Goal: Information Seeking & Learning: Learn about a topic

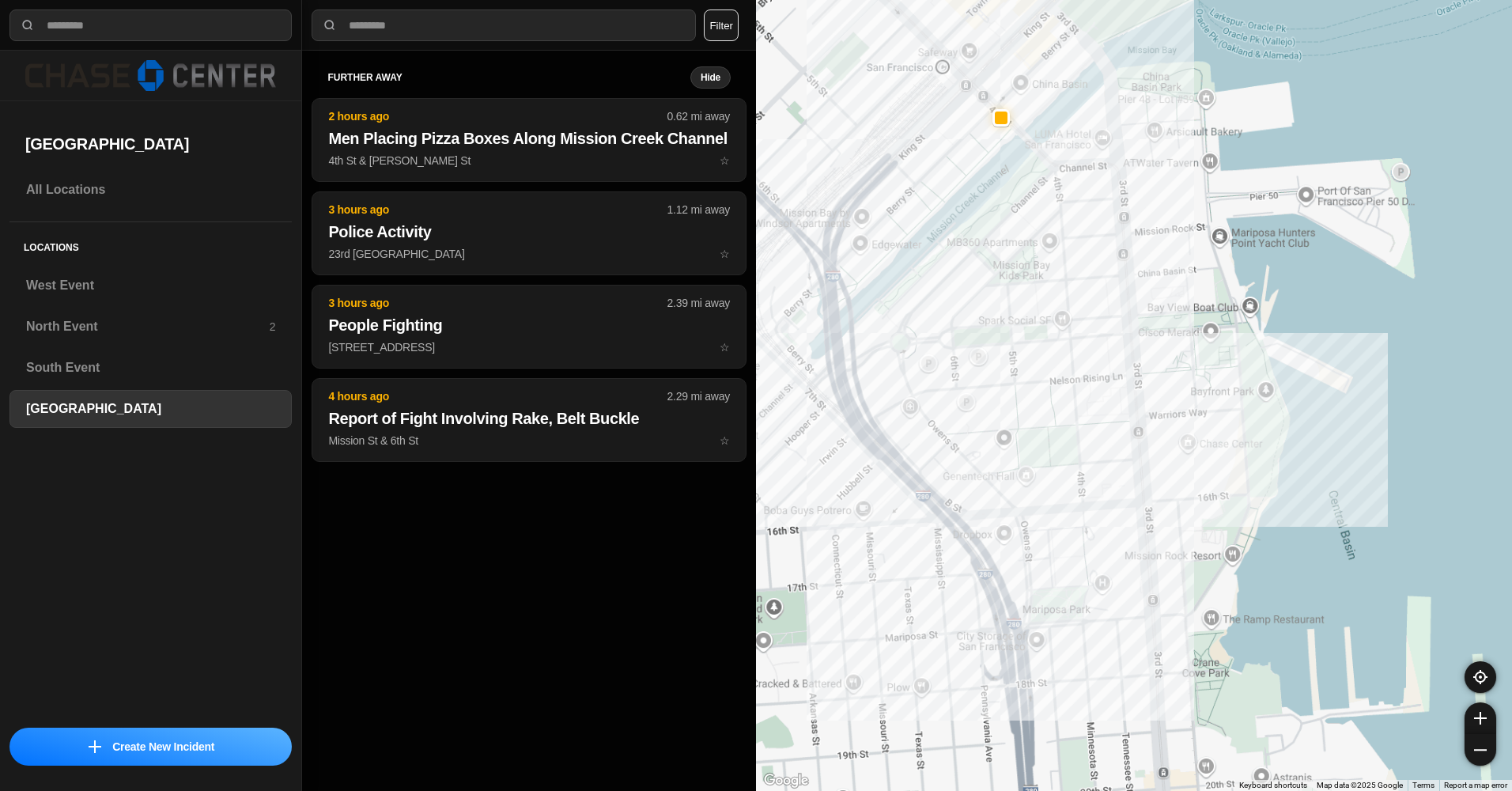
select select "*"
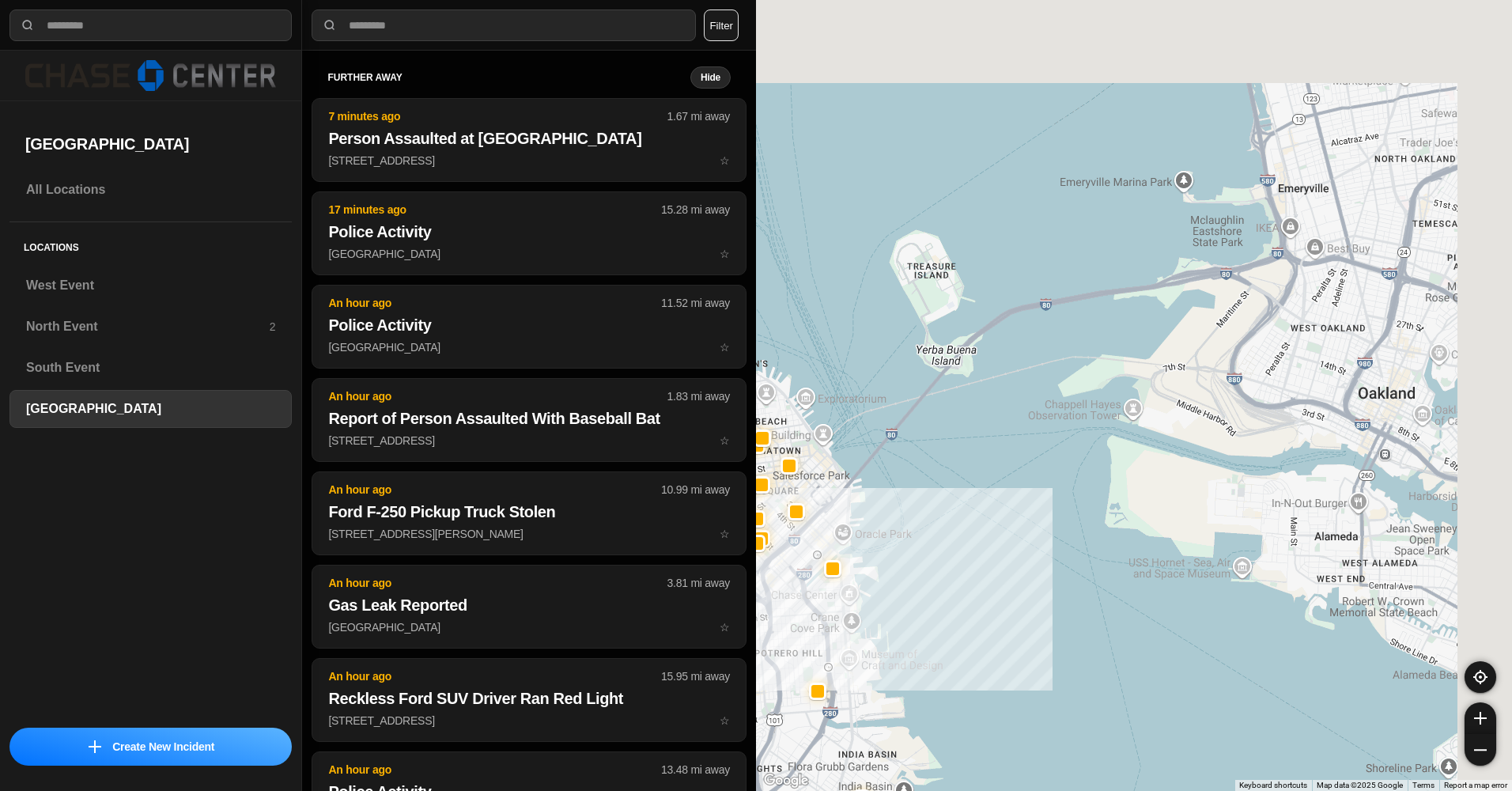
drag, startPoint x: 1281, startPoint y: 175, endPoint x: 922, endPoint y: 580, distance: 541.2
click at [922, 580] on div at bounding box center [1133, 396] width 756 height 791
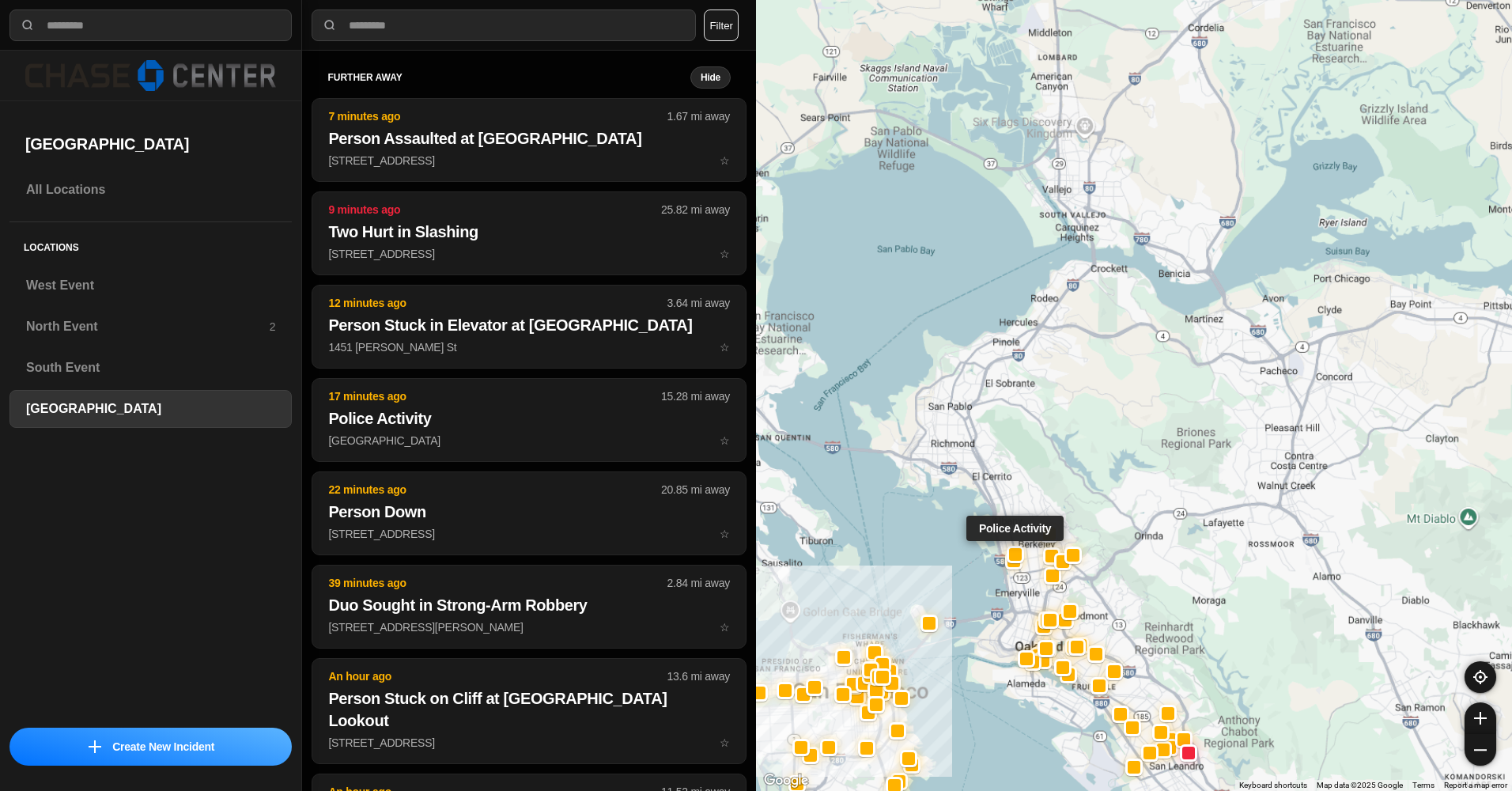
drag, startPoint x: 1267, startPoint y: 253, endPoint x: 1010, endPoint y: 563, distance: 402.7
click at [1010, 561] on div at bounding box center [1015, 555] width 12 height 12
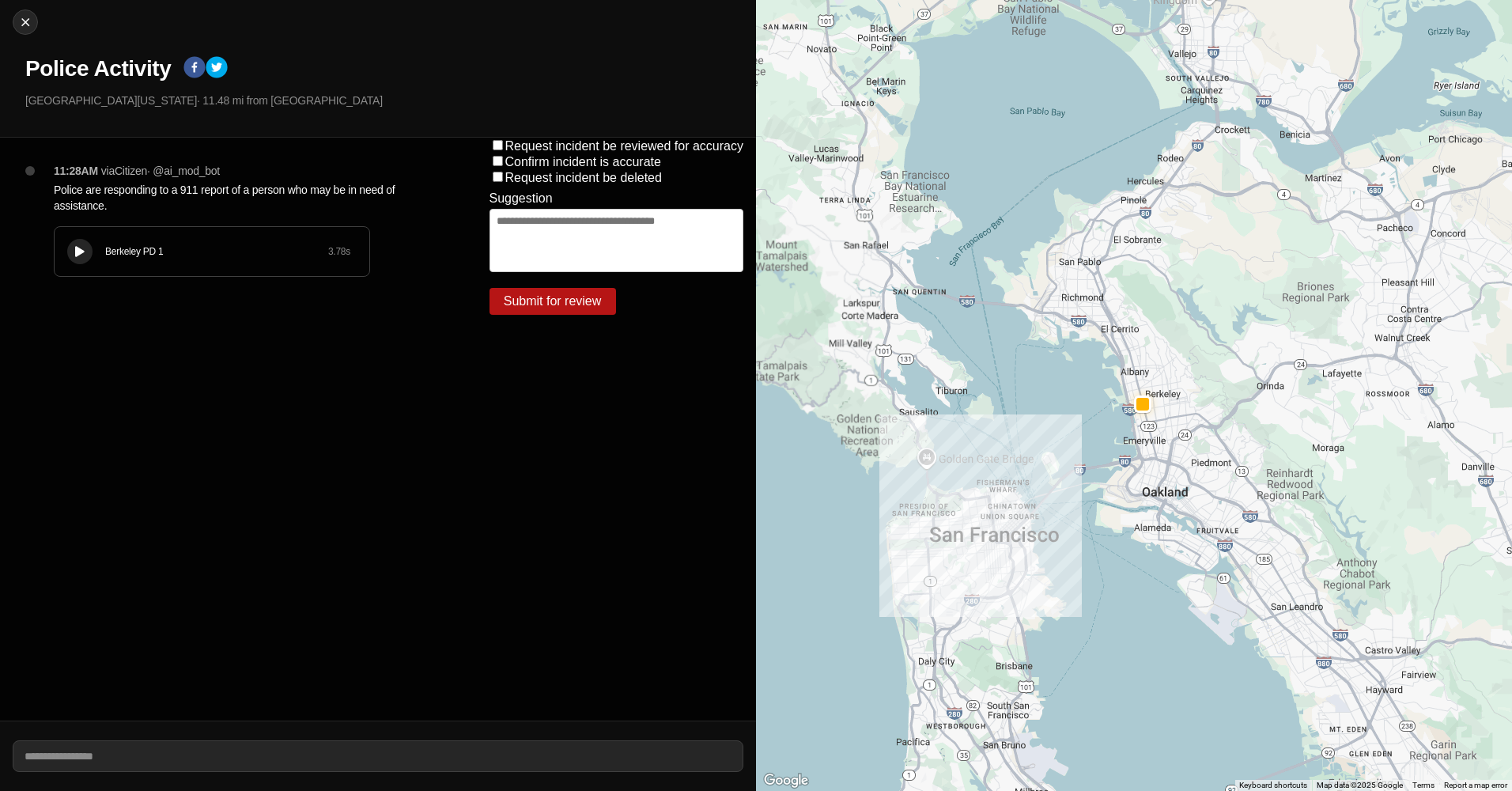
drag, startPoint x: 1281, startPoint y: 392, endPoint x: 1041, endPoint y: 527, distance: 275.4
click at [1042, 527] on div at bounding box center [1133, 396] width 756 height 791
drag, startPoint x: 1419, startPoint y: 295, endPoint x: 1123, endPoint y: 316, distance: 296.7
click at [1272, 368] on div at bounding box center [1133, 396] width 756 height 791
click at [17, 22] on img at bounding box center [25, 22] width 16 height 16
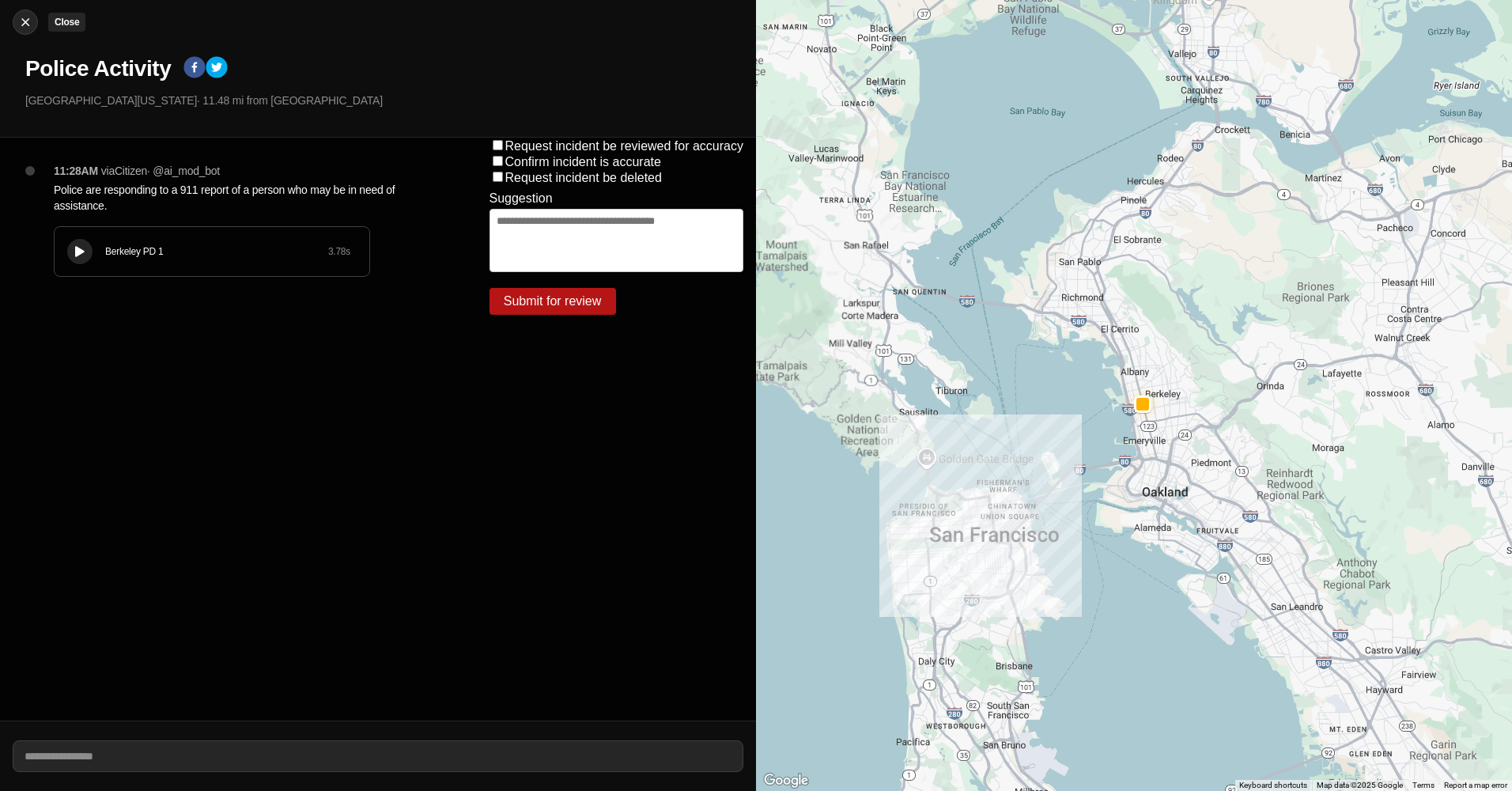
select select "*"
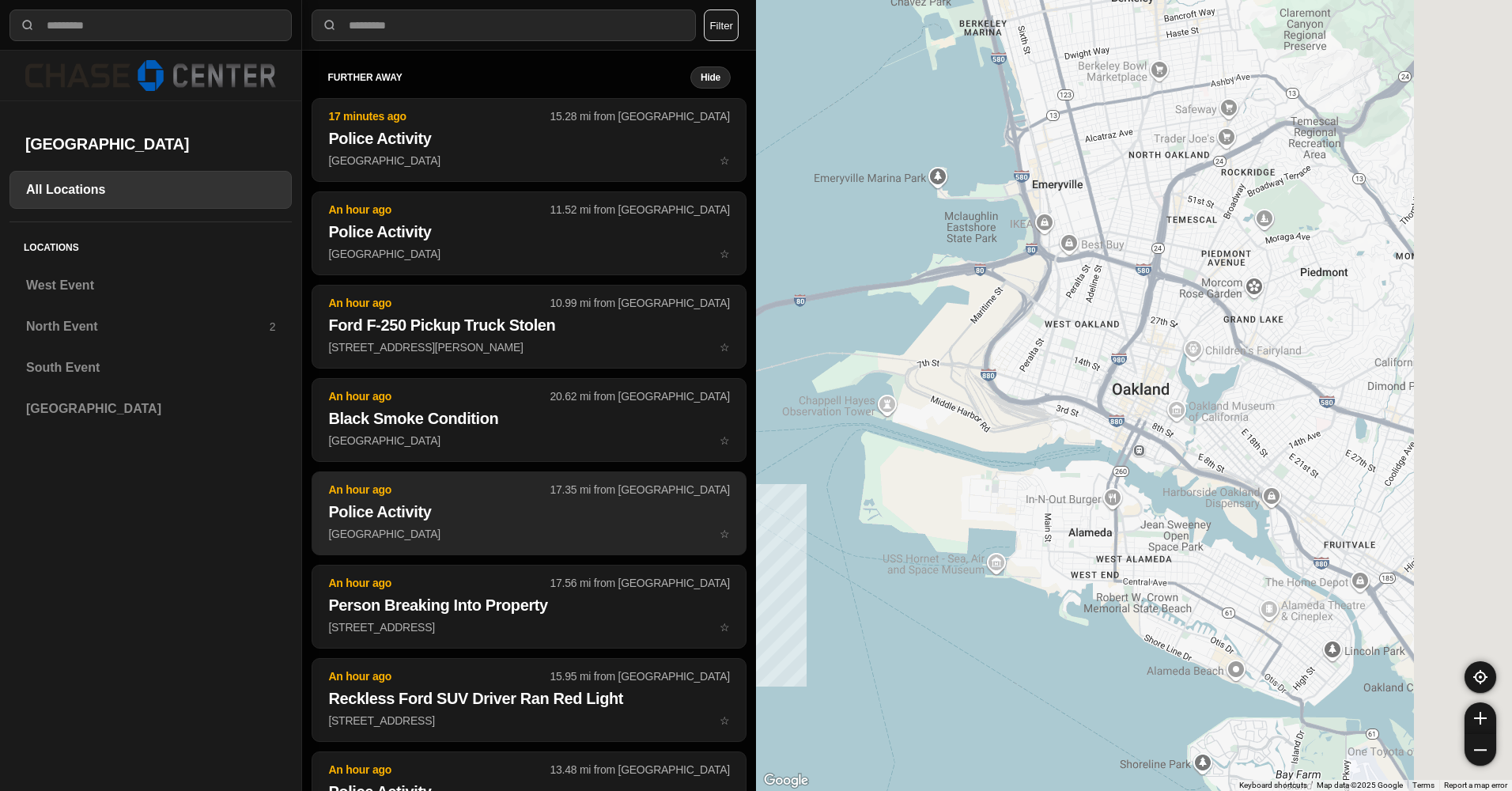
drag, startPoint x: 1413, startPoint y: 110, endPoint x: 692, endPoint y: 487, distance: 813.6
click at [664, 511] on div "**********" at bounding box center [756, 396] width 1512 height 791
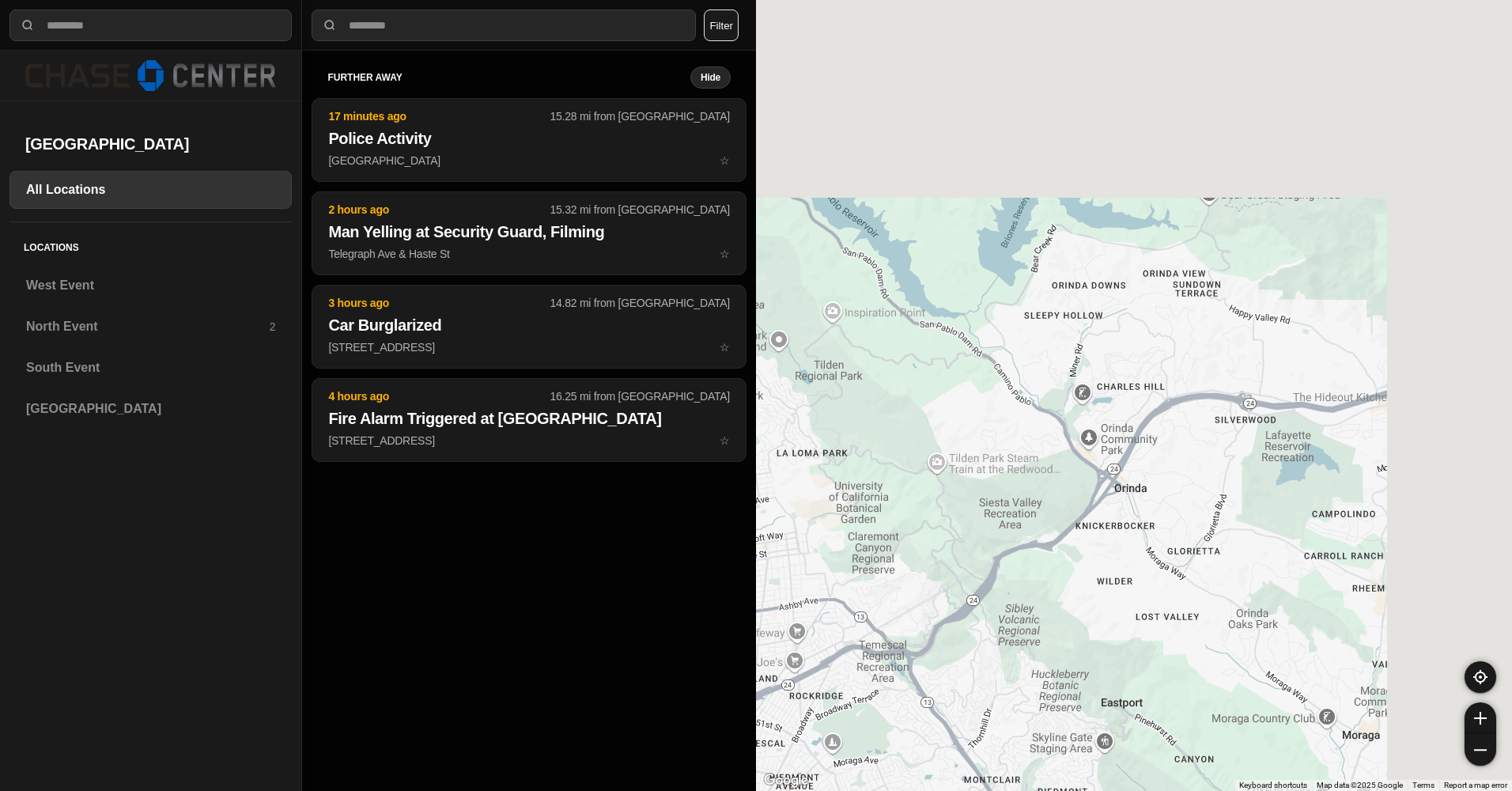
drag, startPoint x: 1282, startPoint y: 238, endPoint x: 1019, endPoint y: 604, distance: 450.7
click at [1019, 604] on div at bounding box center [1133, 396] width 756 height 791
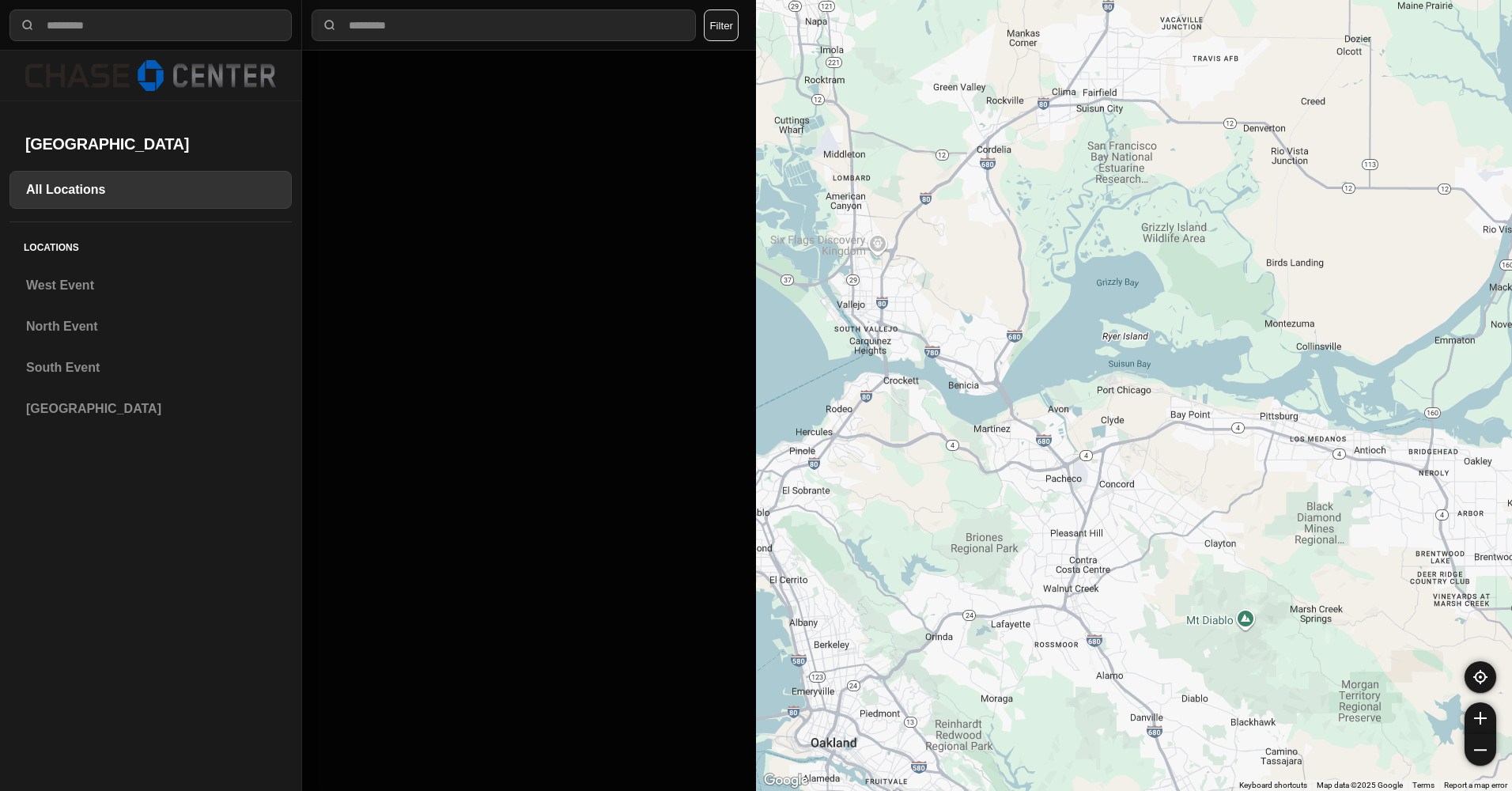
drag, startPoint x: 1163, startPoint y: 351, endPoint x: 976, endPoint y: 550, distance: 273.1
click at [976, 550] on div at bounding box center [1133, 396] width 756 height 791
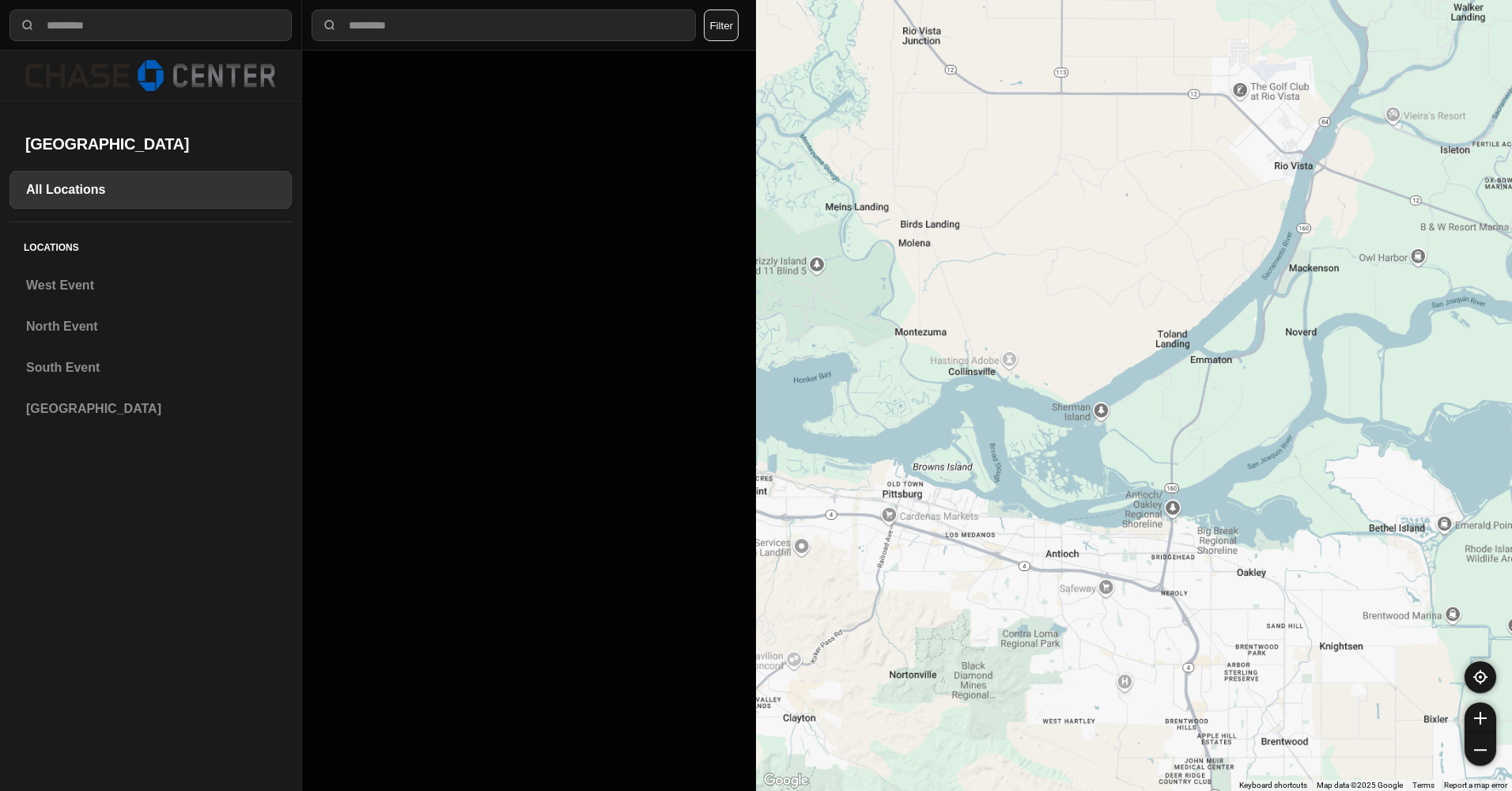
drag, startPoint x: 1423, startPoint y: 406, endPoint x: 1128, endPoint y: 540, distance: 324.0
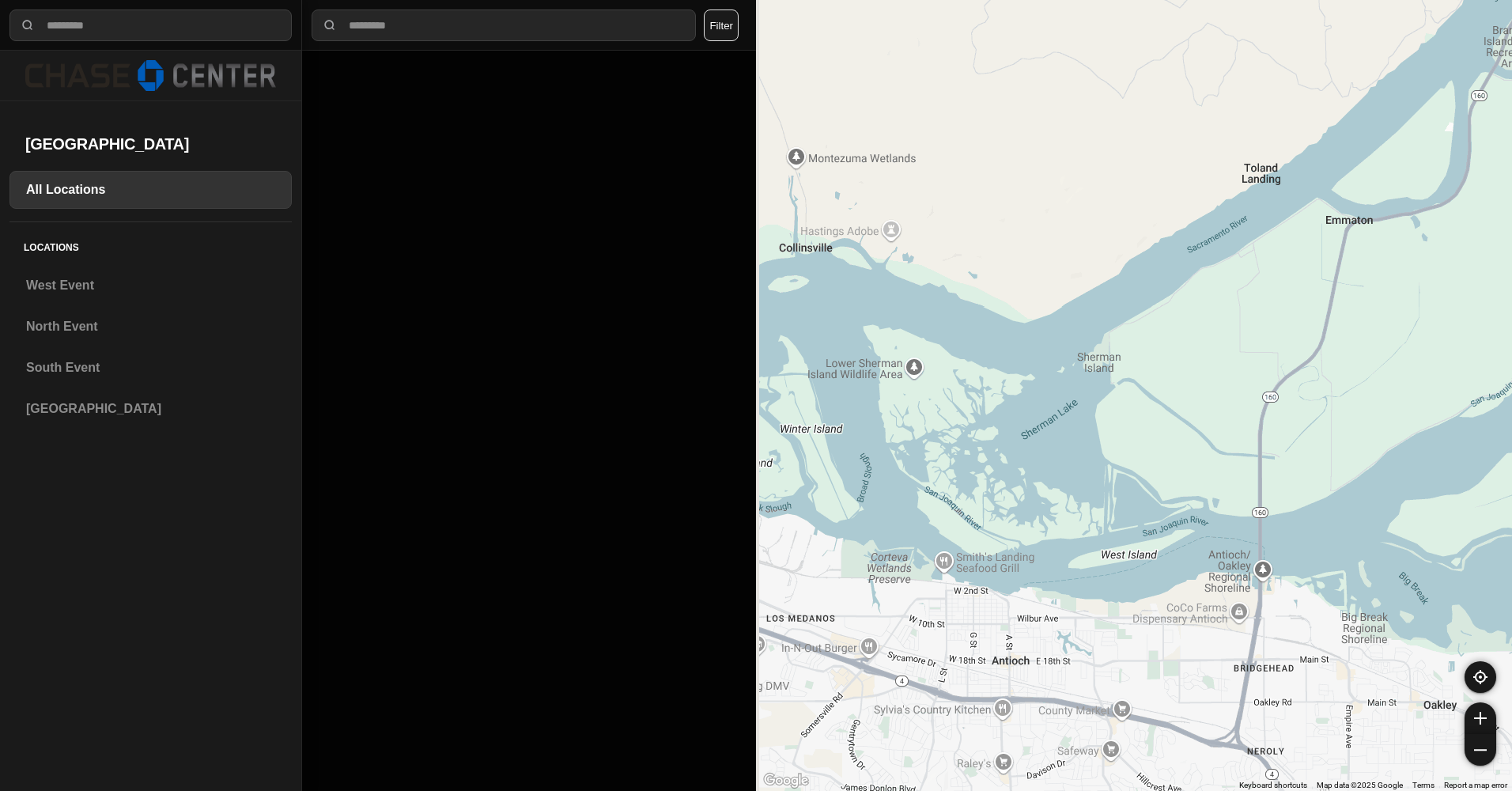
drag, startPoint x: 1062, startPoint y: 454, endPoint x: 1133, endPoint y: 400, distance: 89.2
click at [1133, 400] on div at bounding box center [1133, 396] width 756 height 791
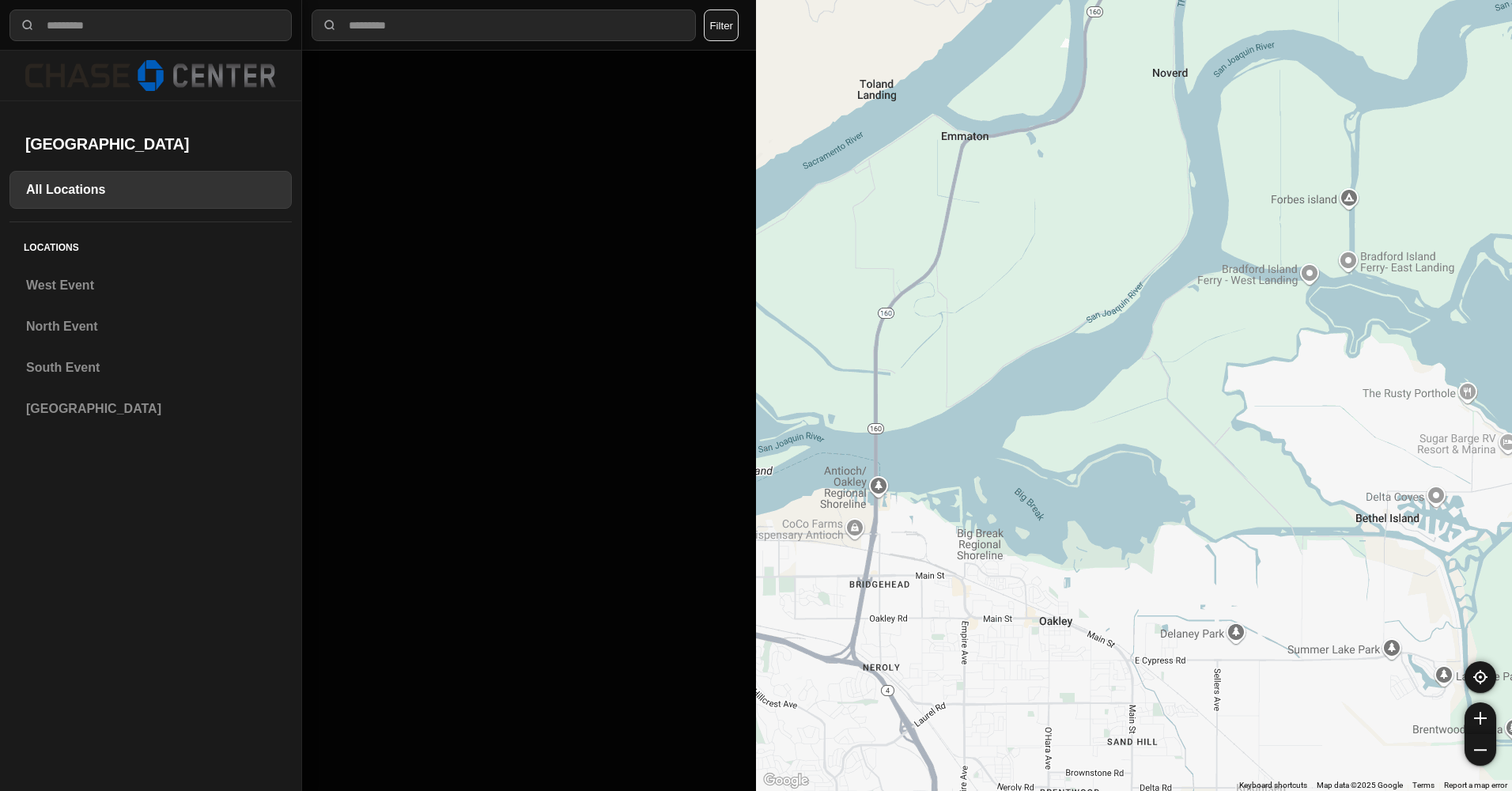
drag, startPoint x: 1217, startPoint y: 406, endPoint x: 729, endPoint y: 376, distance: 488.9
click at [729, 376] on div "**********" at bounding box center [756, 396] width 1512 height 791
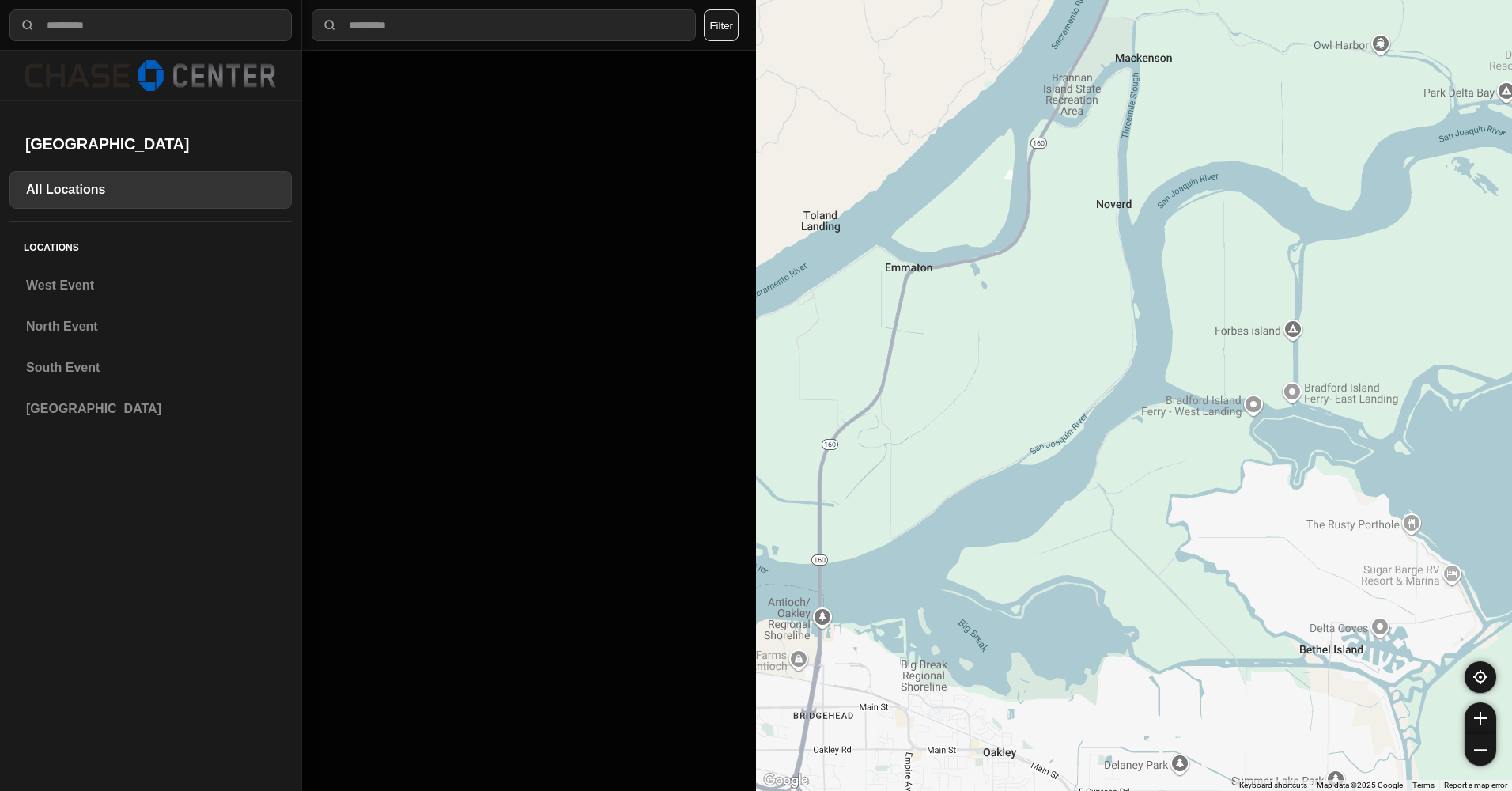
drag, startPoint x: 1165, startPoint y: 435, endPoint x: 1090, endPoint y: 597, distance: 178.5
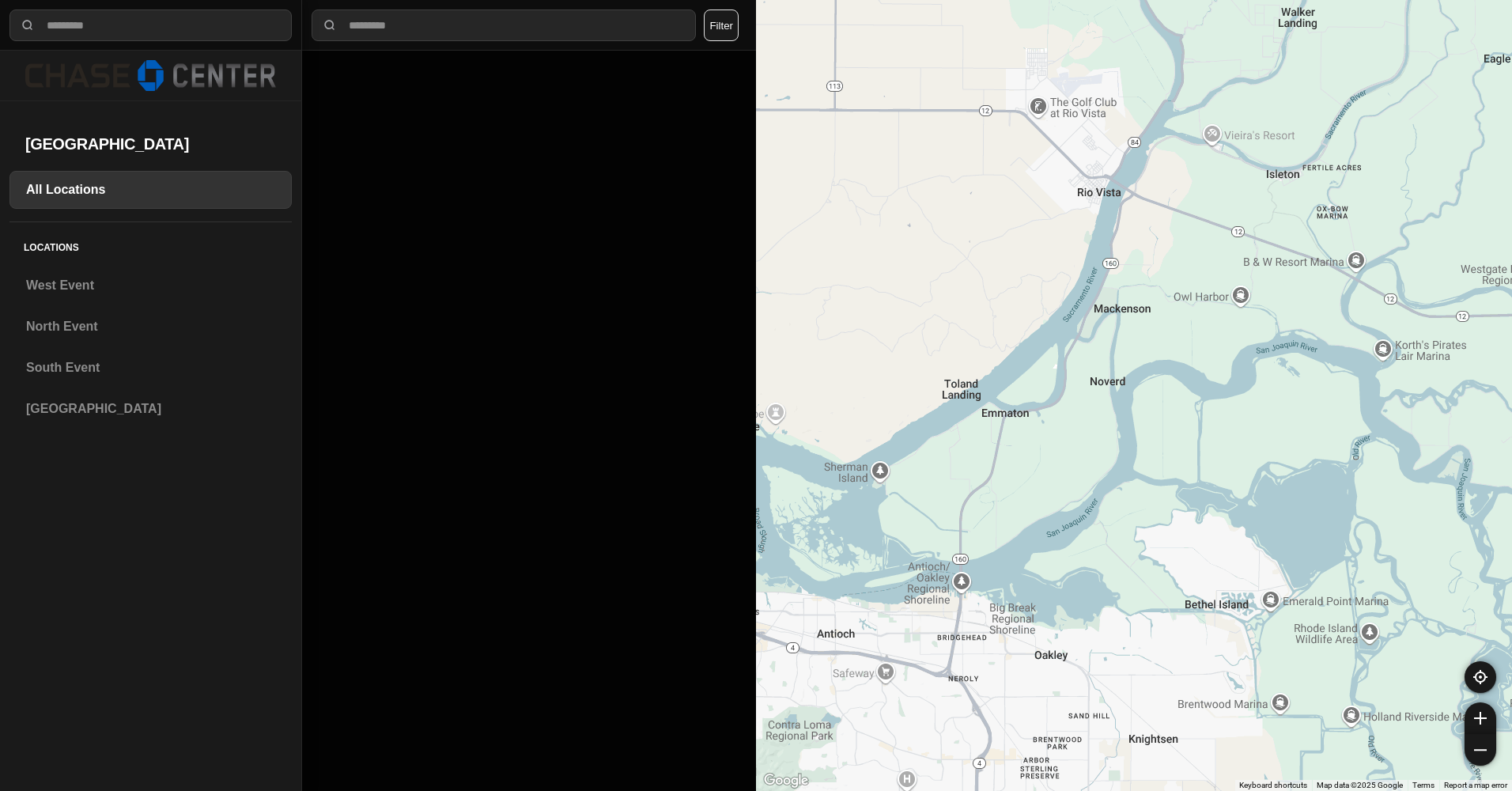
drag, startPoint x: 1106, startPoint y: 460, endPoint x: 1202, endPoint y: 408, distance: 109.2
click at [1202, 408] on div at bounding box center [1133, 396] width 756 height 791
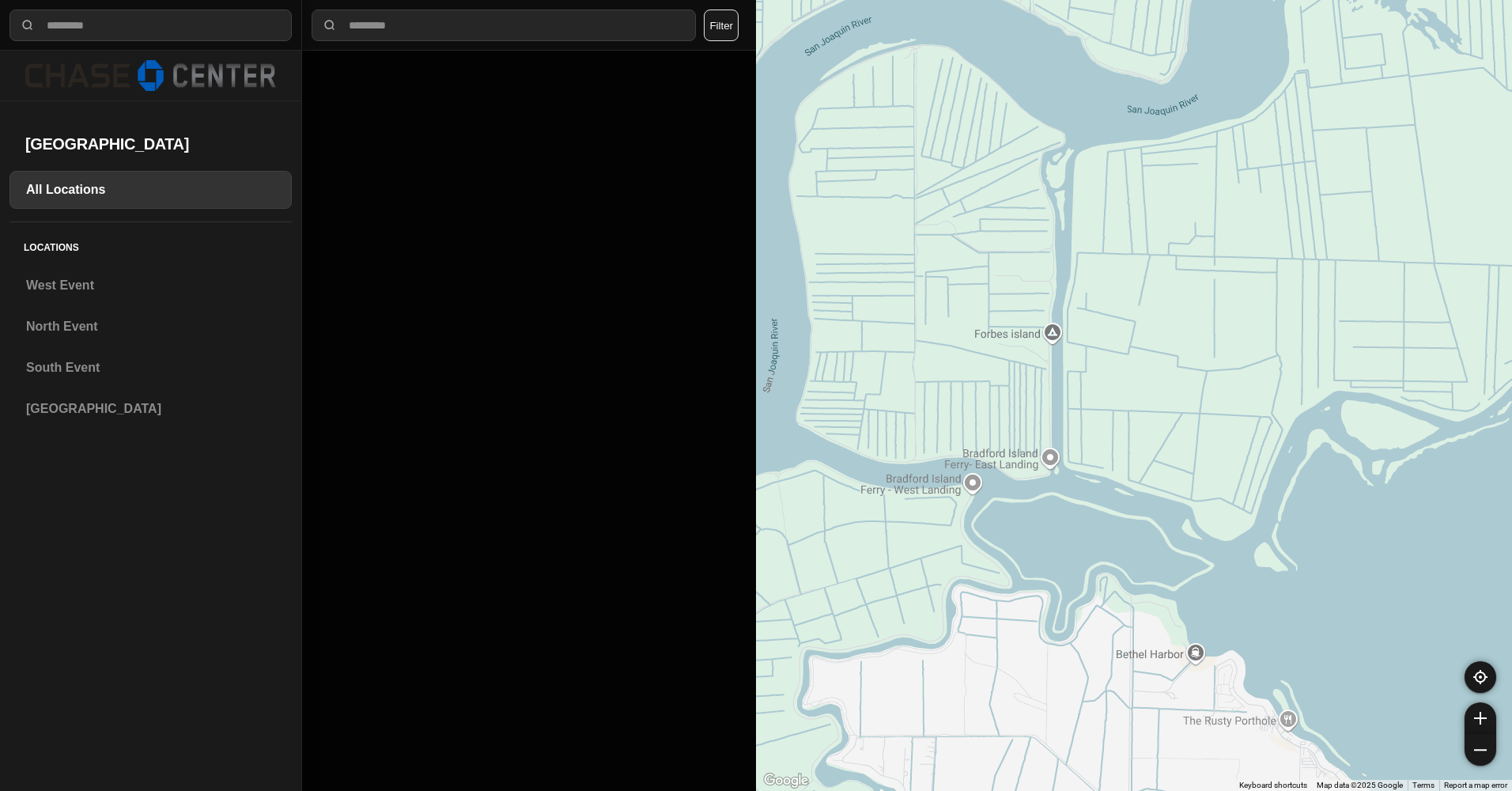
drag, startPoint x: 1256, startPoint y: 386, endPoint x: 771, endPoint y: 462, distance: 490.9
click at [771, 462] on div at bounding box center [1133, 396] width 756 height 791
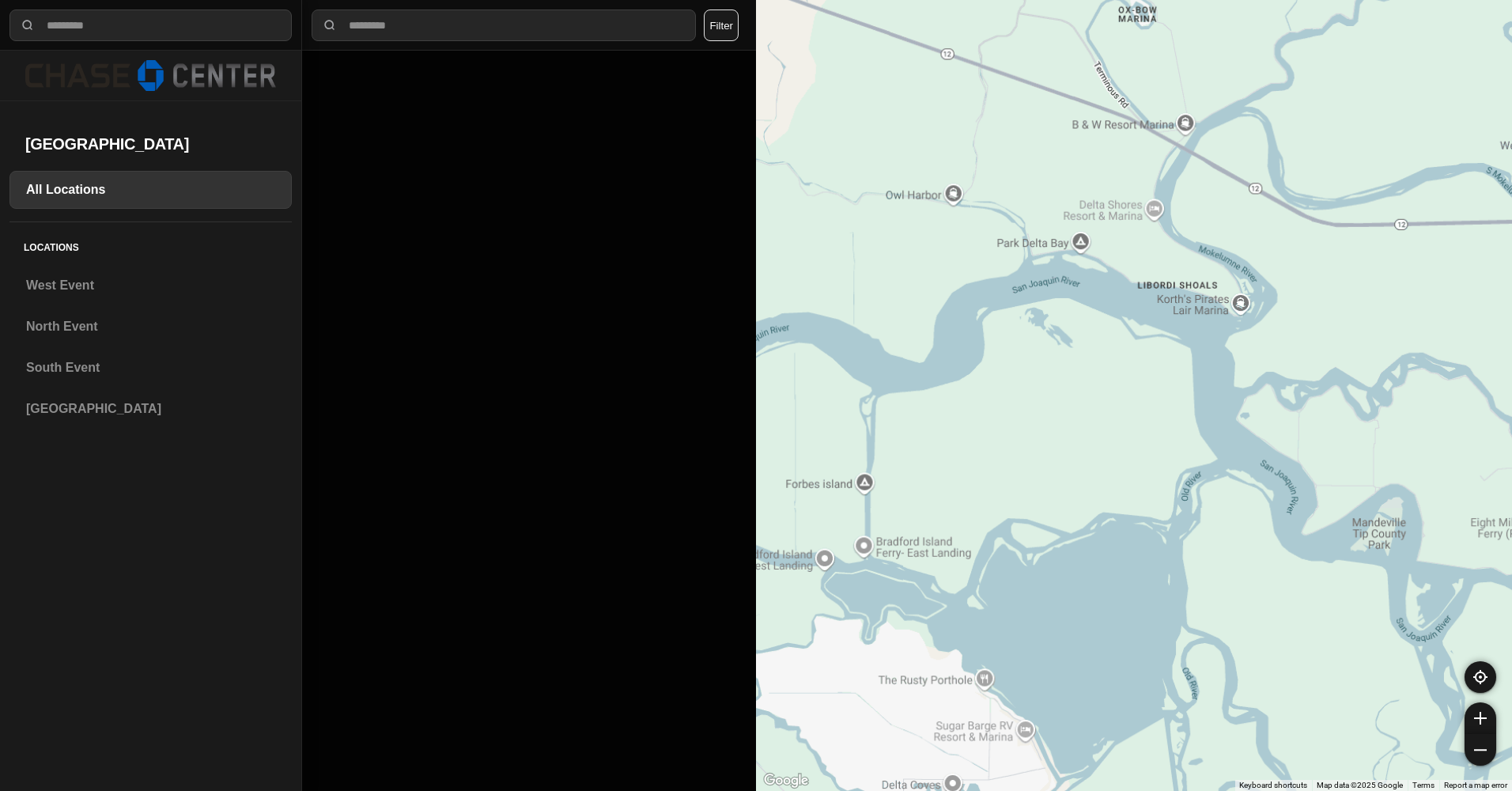
drag, startPoint x: 1264, startPoint y: 438, endPoint x: 817, endPoint y: 457, distance: 447.4
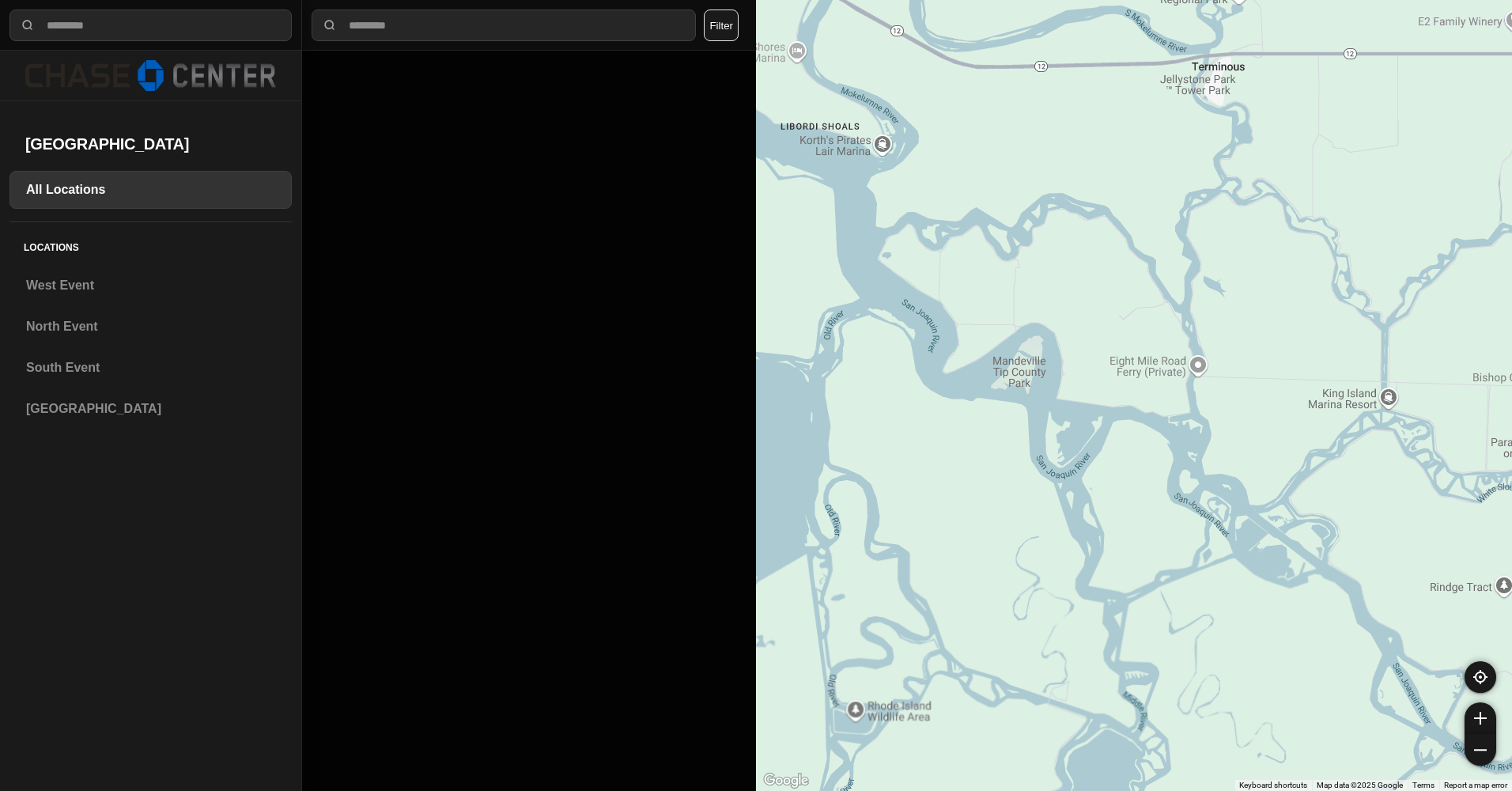
drag, startPoint x: 1160, startPoint y: 551, endPoint x: 1069, endPoint y: 495, distance: 106.9
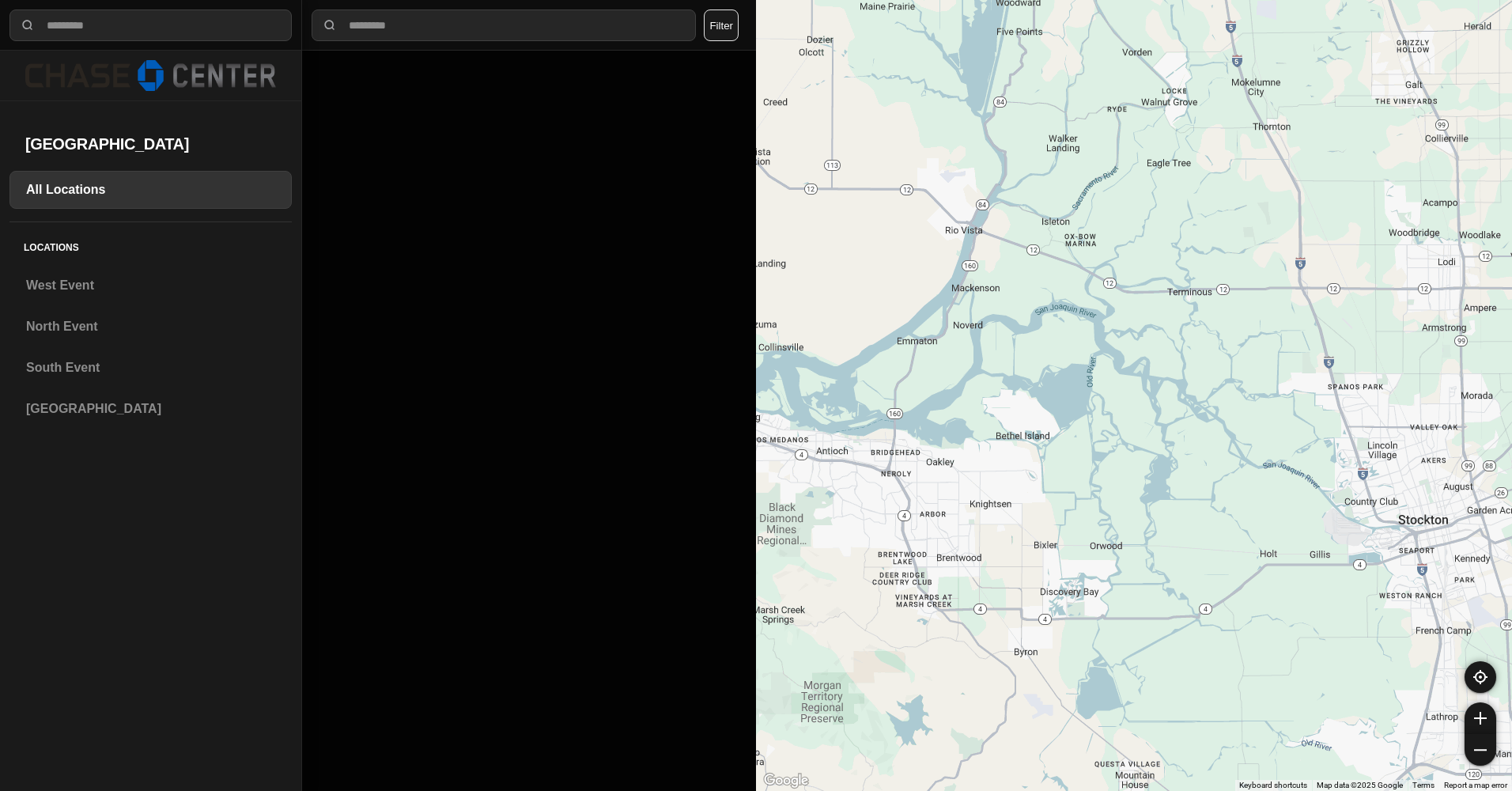
drag, startPoint x: 1048, startPoint y: 507, endPoint x: 1165, endPoint y: 432, distance: 139.0
click at [1165, 432] on div at bounding box center [1133, 396] width 756 height 791
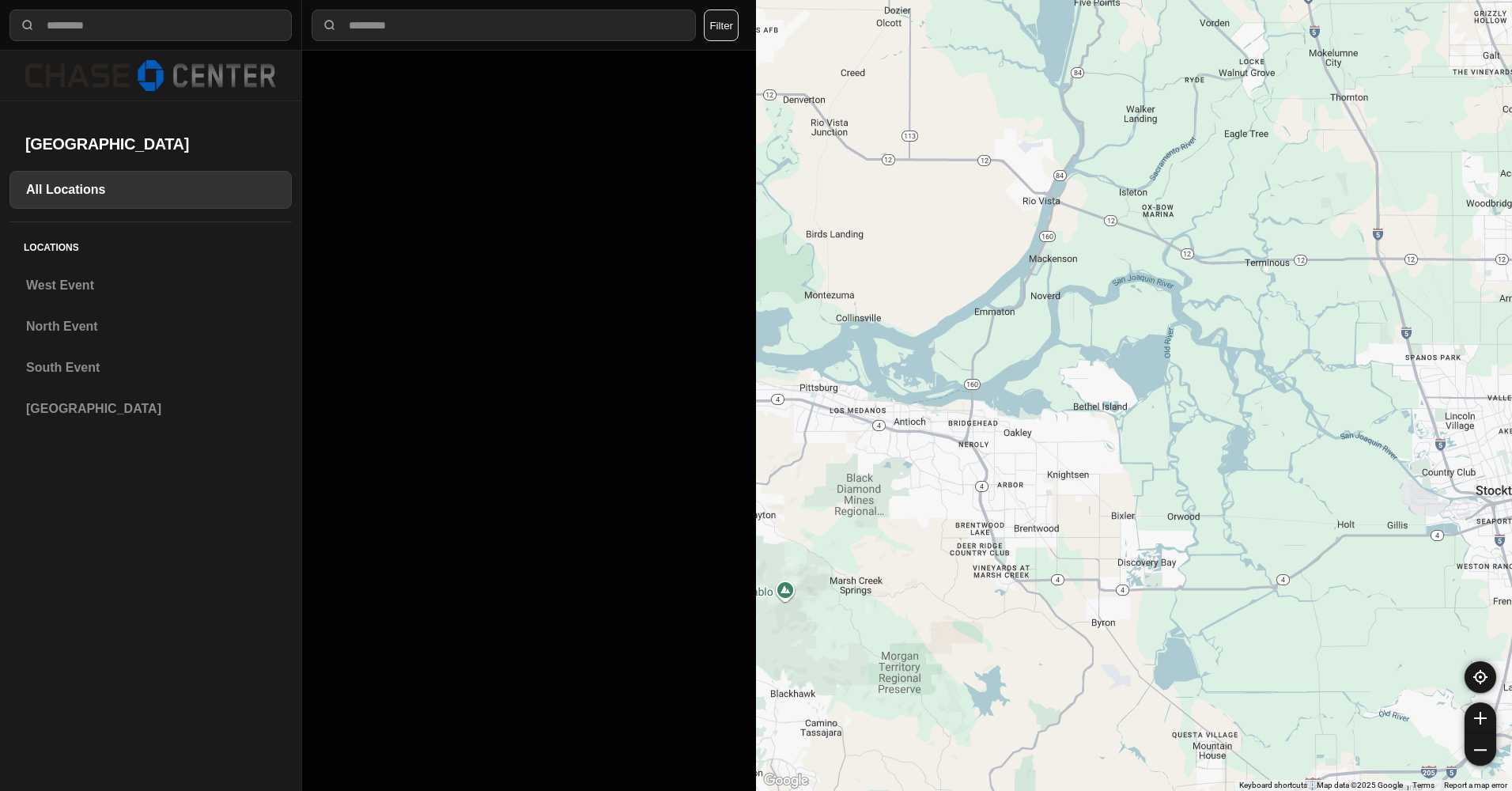
drag, startPoint x: 1138, startPoint y: 521, endPoint x: 1217, endPoint y: 493, distance: 83.8
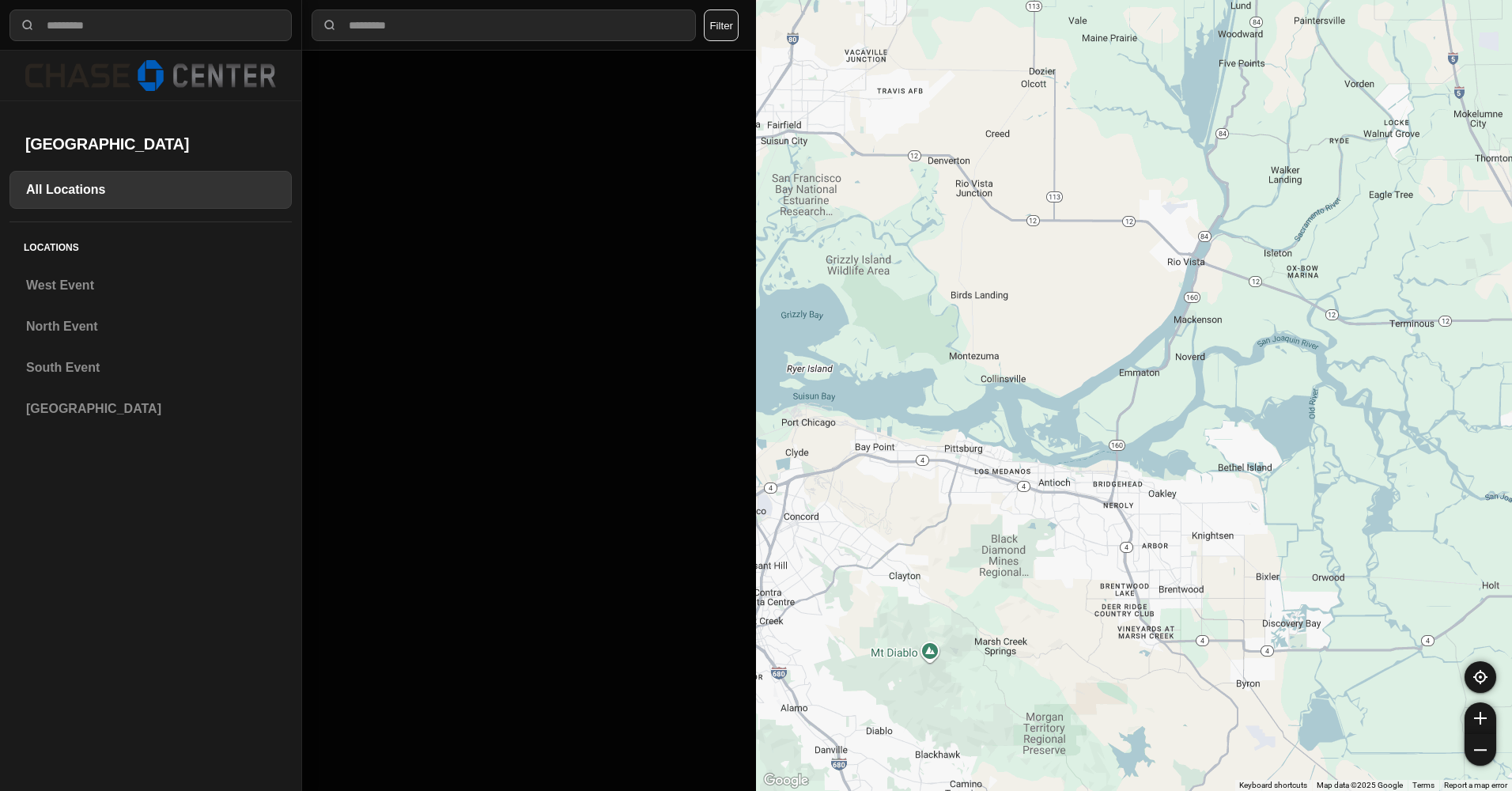
drag, startPoint x: 977, startPoint y: 432, endPoint x: 1140, endPoint y: 500, distance: 176.6
click at [1140, 500] on div at bounding box center [1133, 396] width 756 height 791
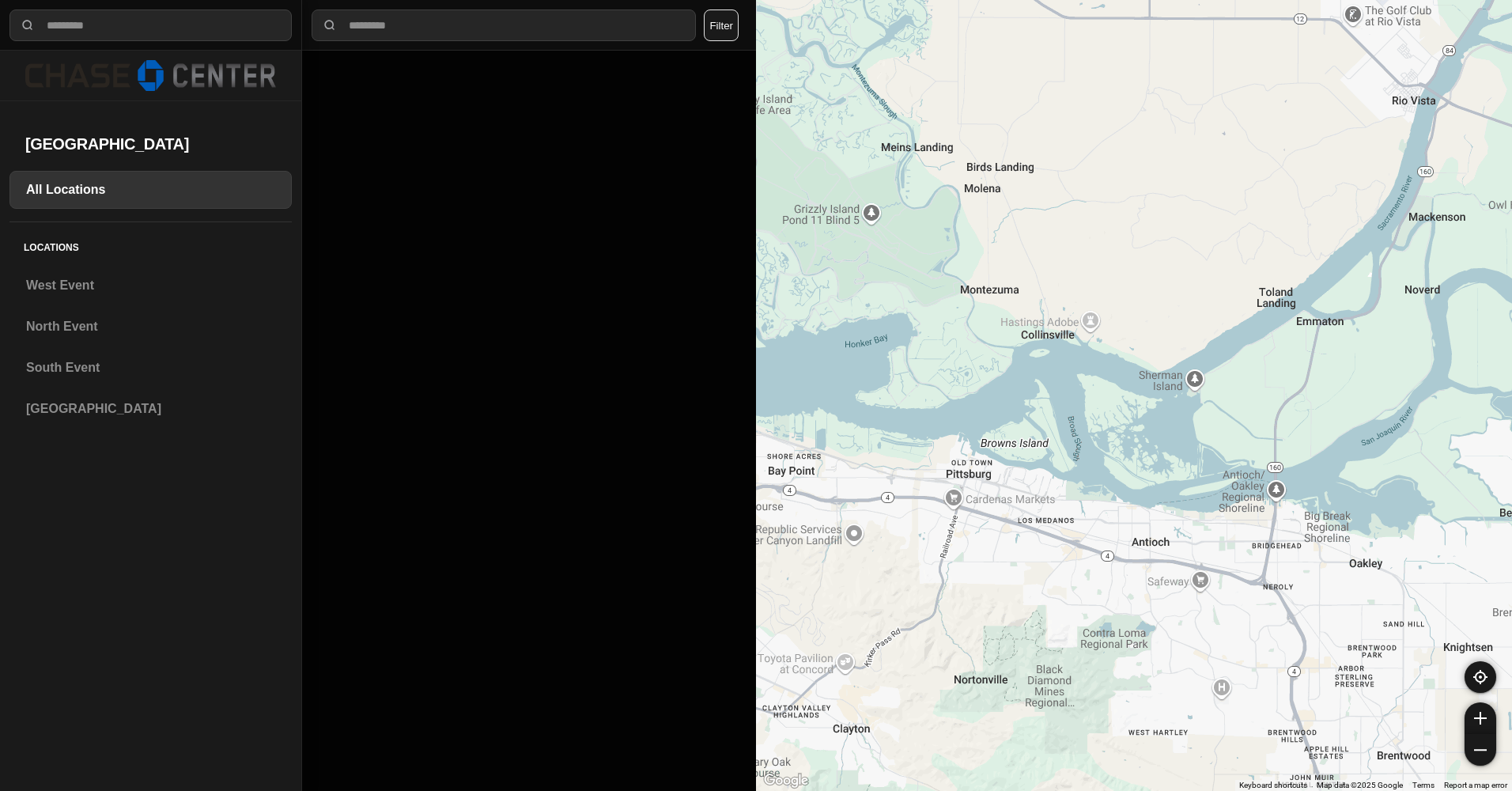
drag, startPoint x: 952, startPoint y: 398, endPoint x: 1102, endPoint y: 470, distance: 166.4
click at [1102, 470] on div at bounding box center [1133, 396] width 756 height 791
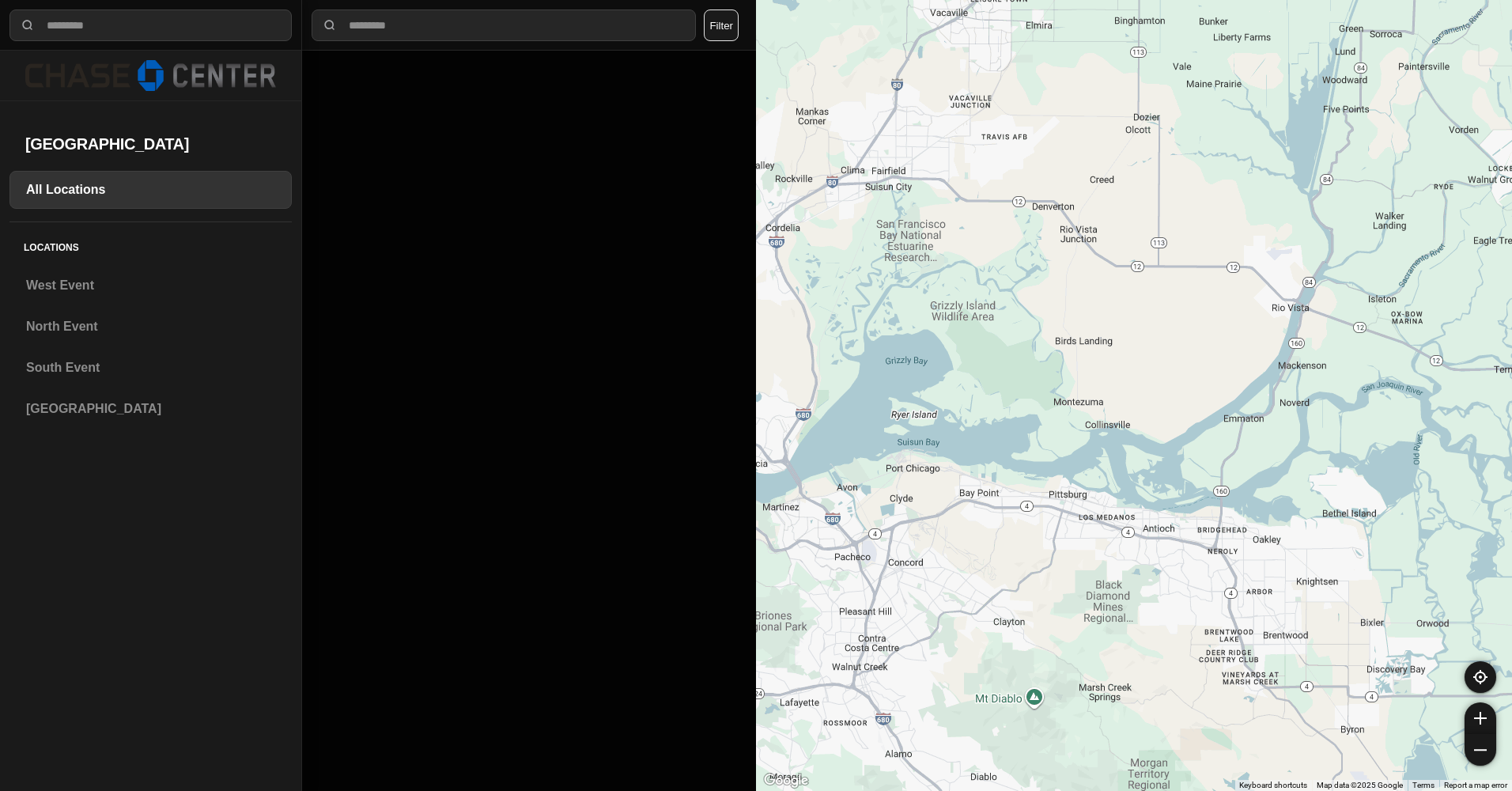
drag, startPoint x: 1206, startPoint y: 440, endPoint x: 1031, endPoint y: 442, distance: 175.0
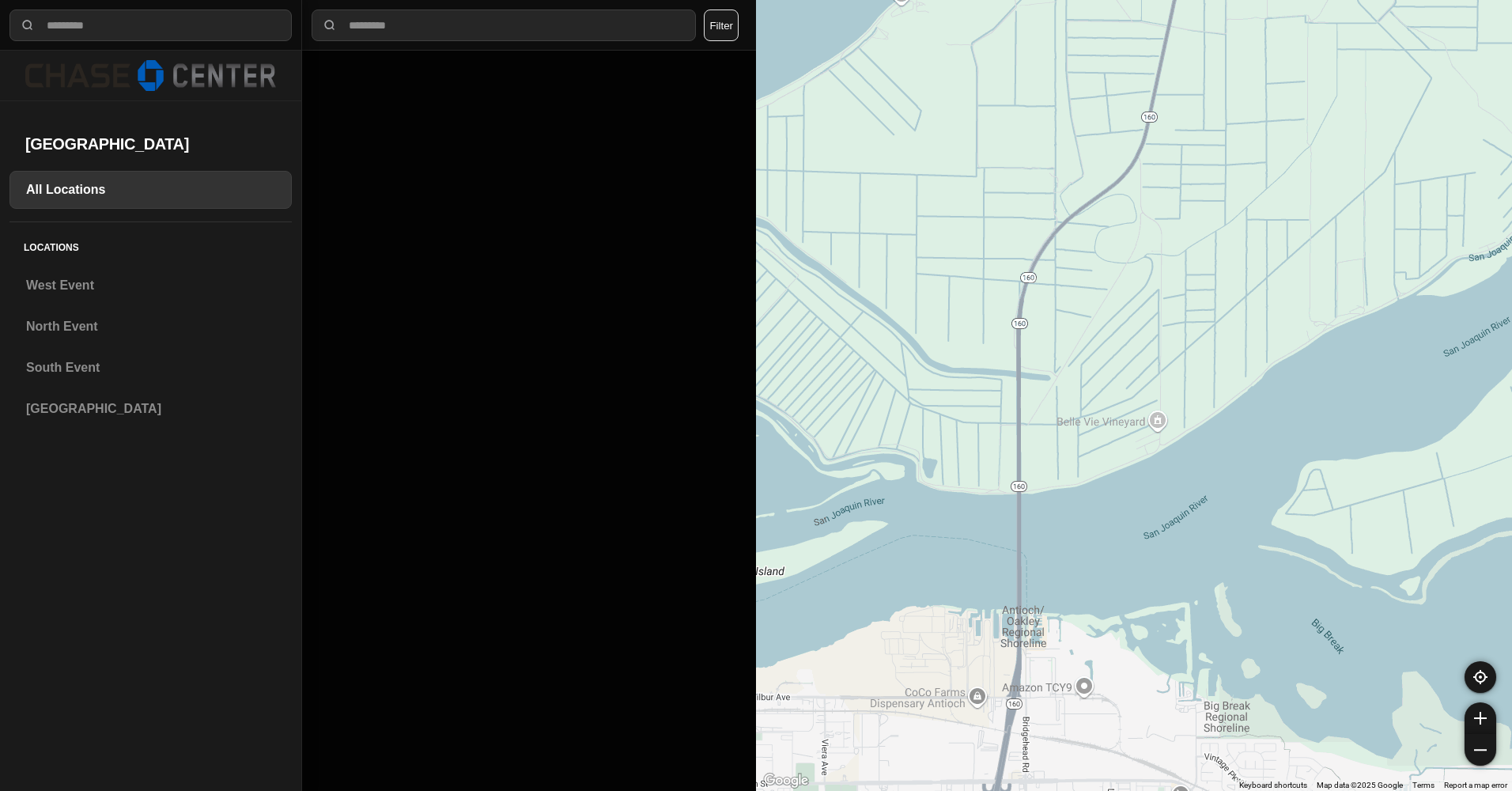
drag, startPoint x: 999, startPoint y: 541, endPoint x: 1132, endPoint y: 590, distance: 141.7
click at [1132, 590] on div at bounding box center [1133, 396] width 756 height 791
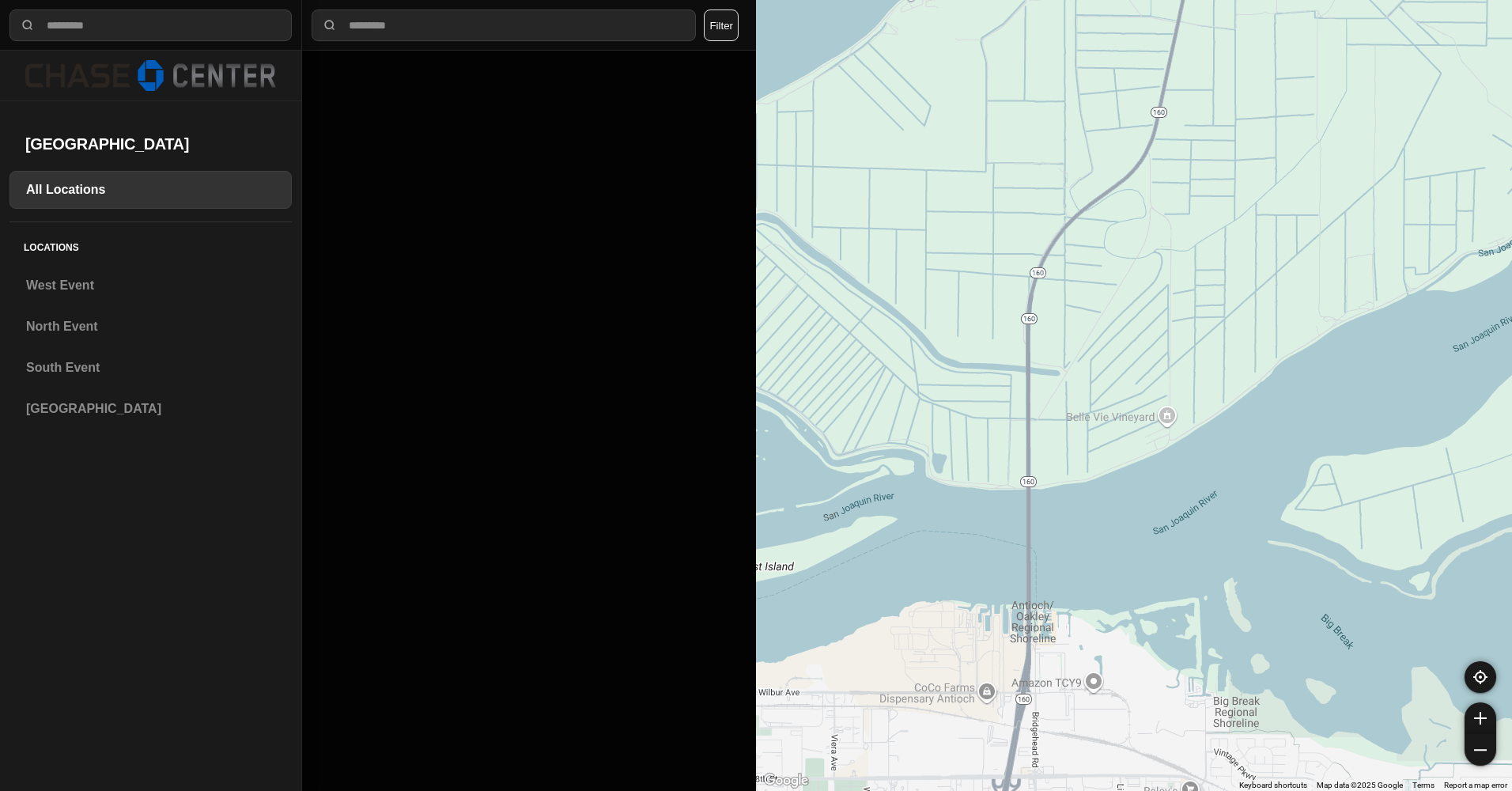
drag, startPoint x: 1043, startPoint y: 426, endPoint x: 1111, endPoint y: 354, distance: 99.0
click at [1111, 355] on div at bounding box center [1133, 396] width 756 height 791
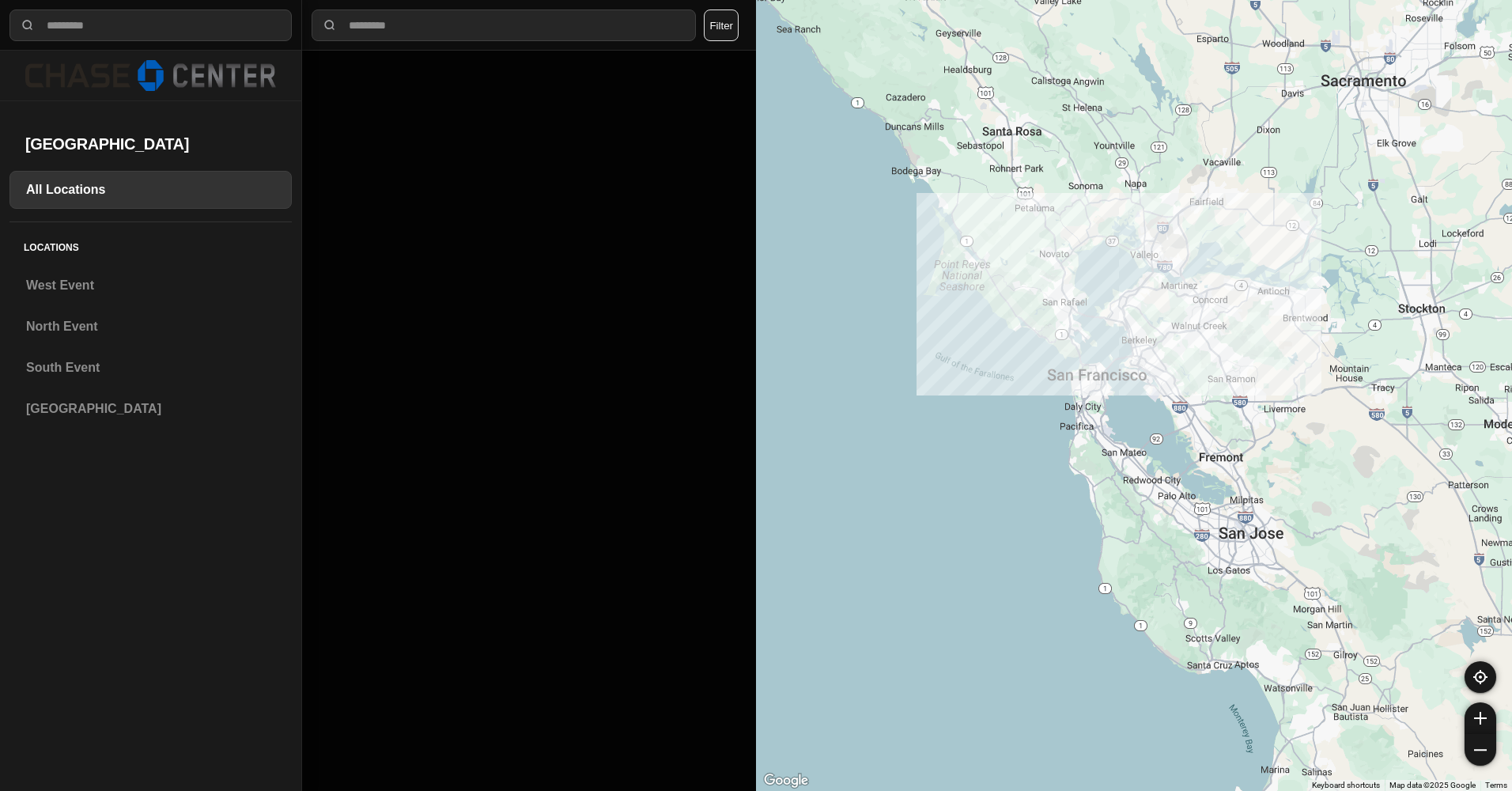
drag, startPoint x: 946, startPoint y: 587, endPoint x: 1173, endPoint y: 326, distance: 345.9
click at [1173, 326] on div at bounding box center [1133, 396] width 756 height 791
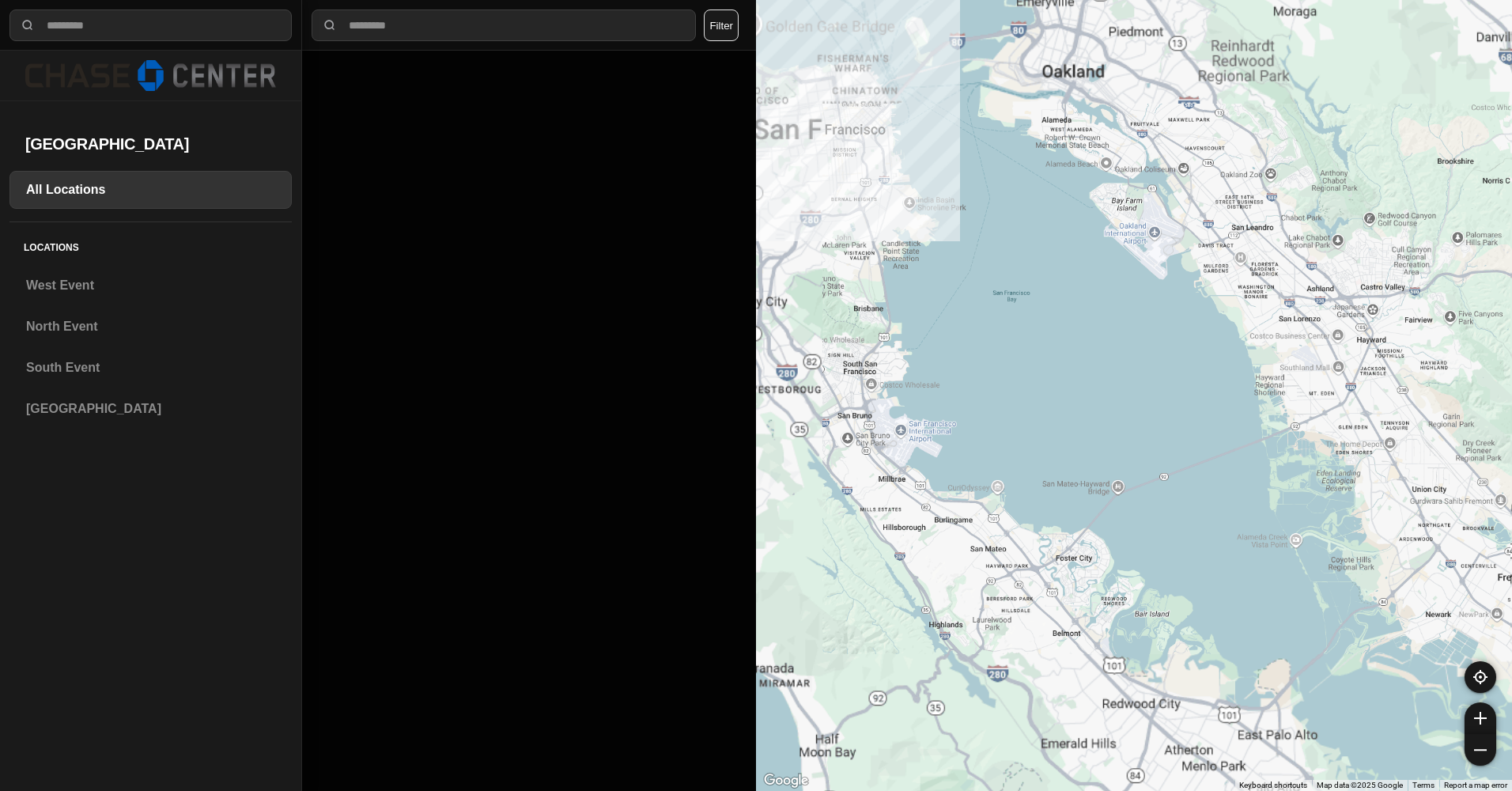
drag, startPoint x: 1075, startPoint y: 318, endPoint x: 1313, endPoint y: 535, distance: 322.1
click at [1313, 535] on div at bounding box center [1133, 396] width 756 height 791
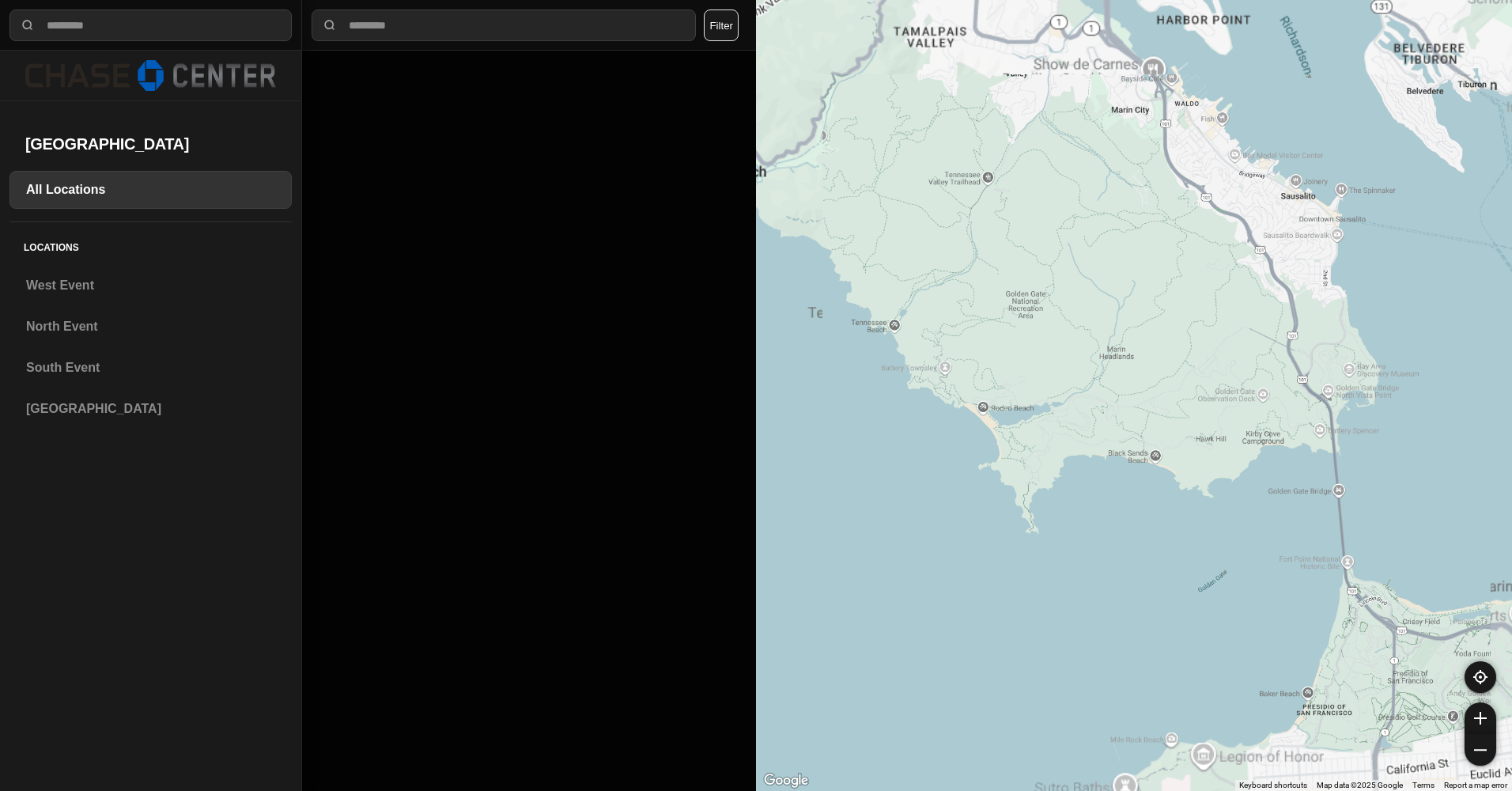
drag, startPoint x: 1335, startPoint y: 529, endPoint x: 1137, endPoint y: 296, distance: 305.8
click at [1158, 322] on div at bounding box center [1133, 396] width 756 height 791
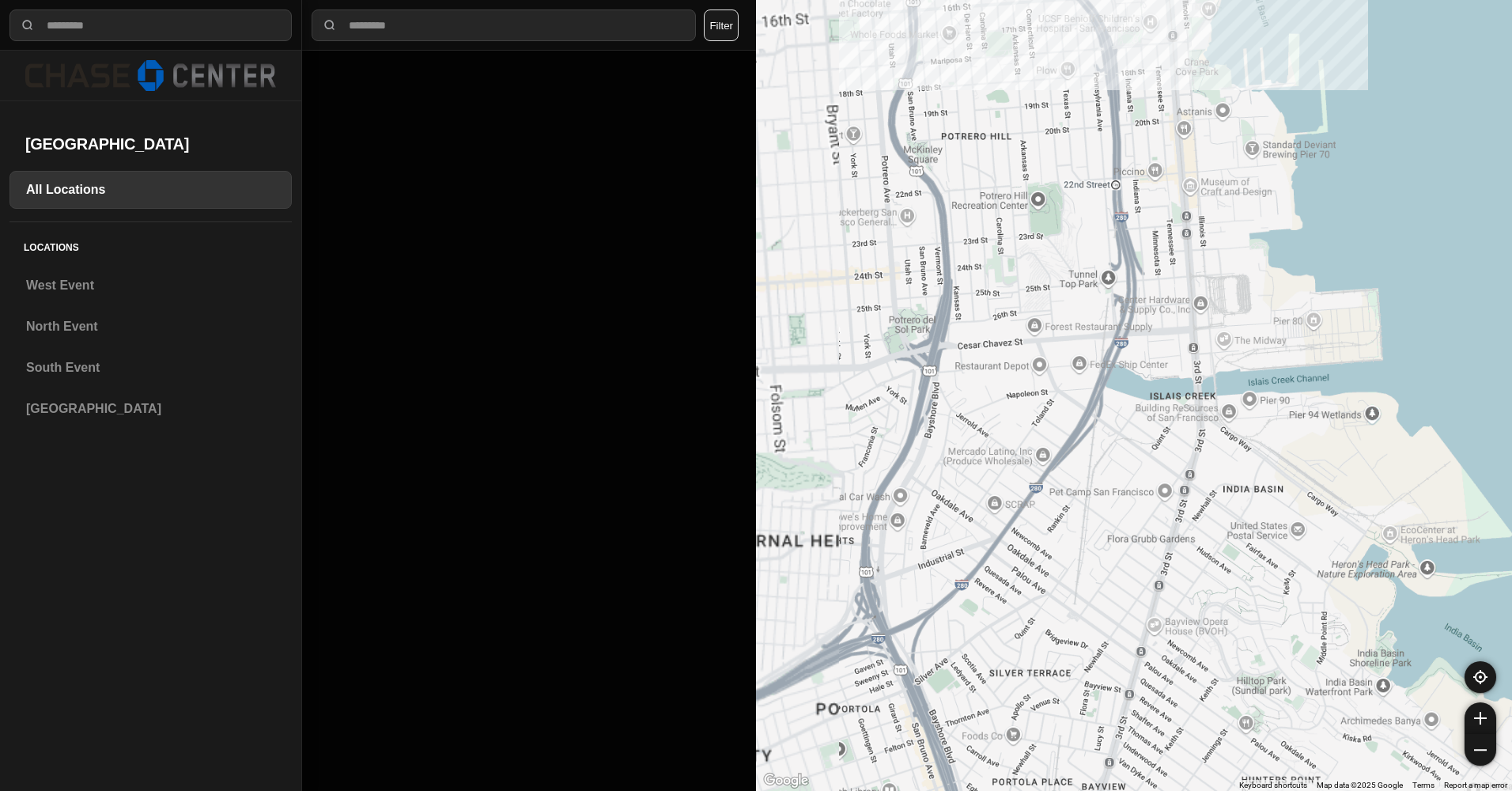
drag, startPoint x: 1303, startPoint y: 408, endPoint x: 1389, endPoint y: 606, distance: 215.9
click at [1389, 606] on div at bounding box center [1133, 396] width 756 height 791
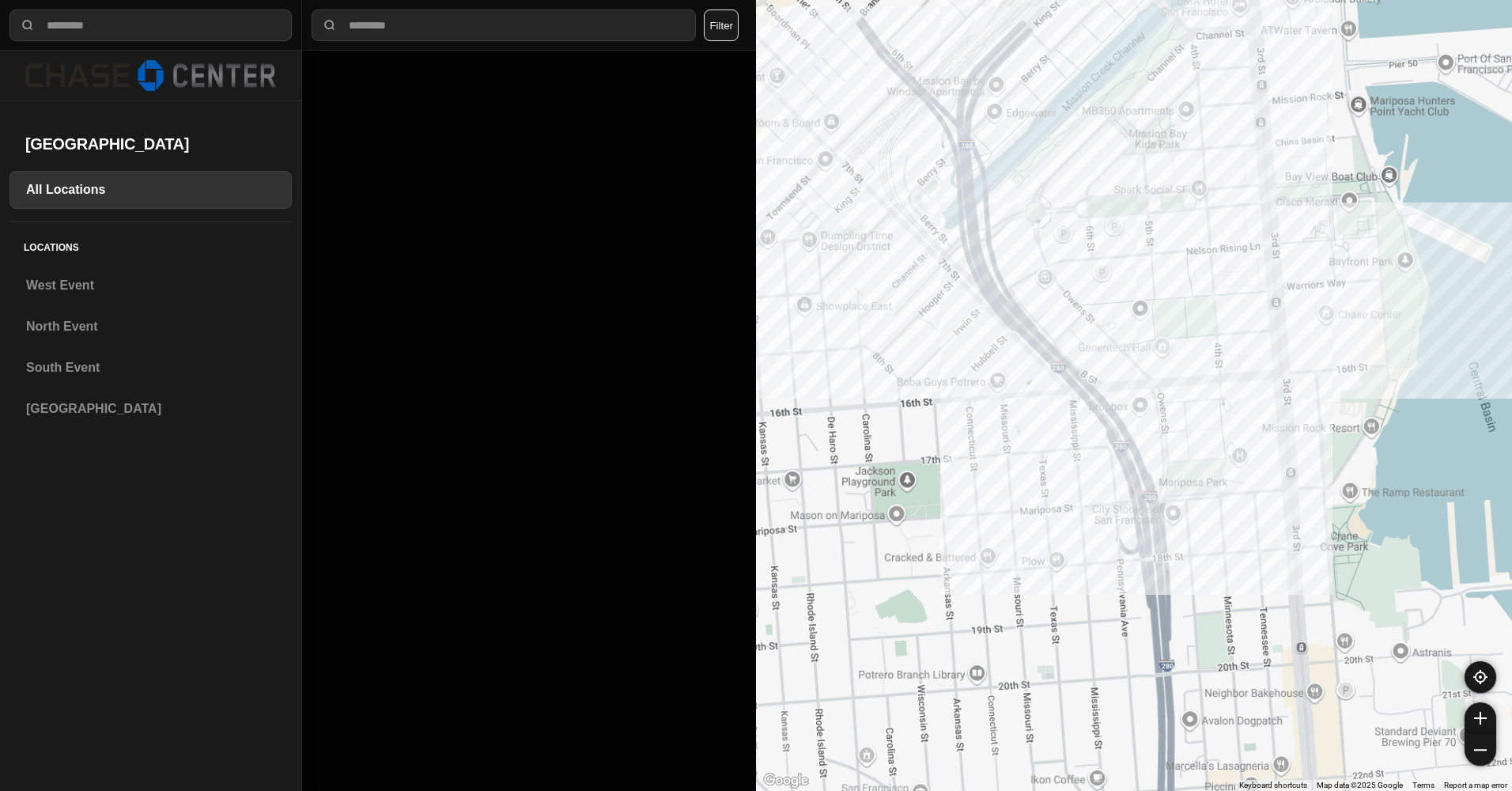
drag, startPoint x: 1346, startPoint y: 497, endPoint x: 1252, endPoint y: 747, distance: 267.1
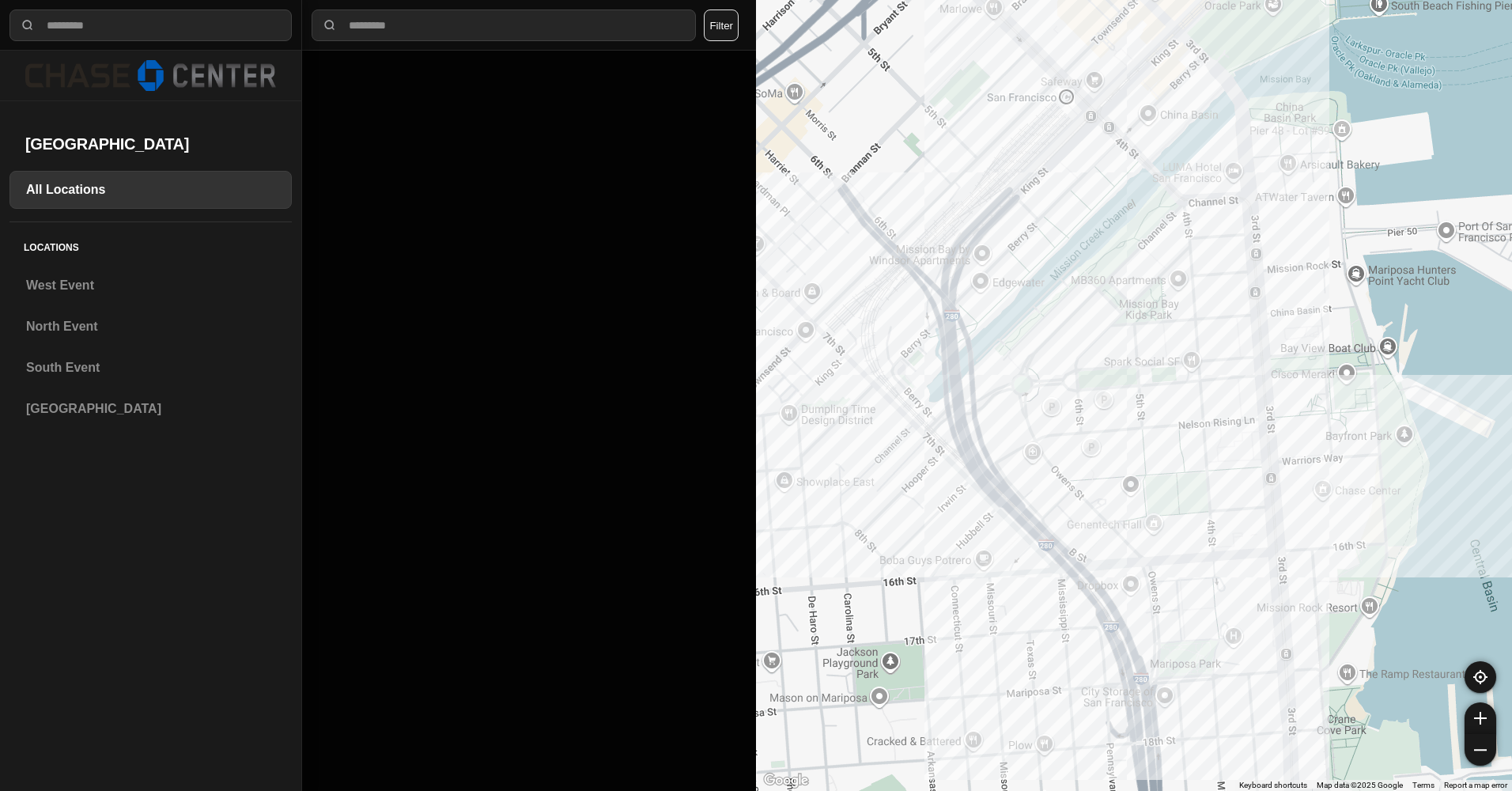
drag, startPoint x: 1234, startPoint y: 353, endPoint x: 1218, endPoint y: 513, distance: 160.8
click at [1218, 513] on div at bounding box center [1133, 396] width 756 height 791
